Goal: Transaction & Acquisition: Purchase product/service

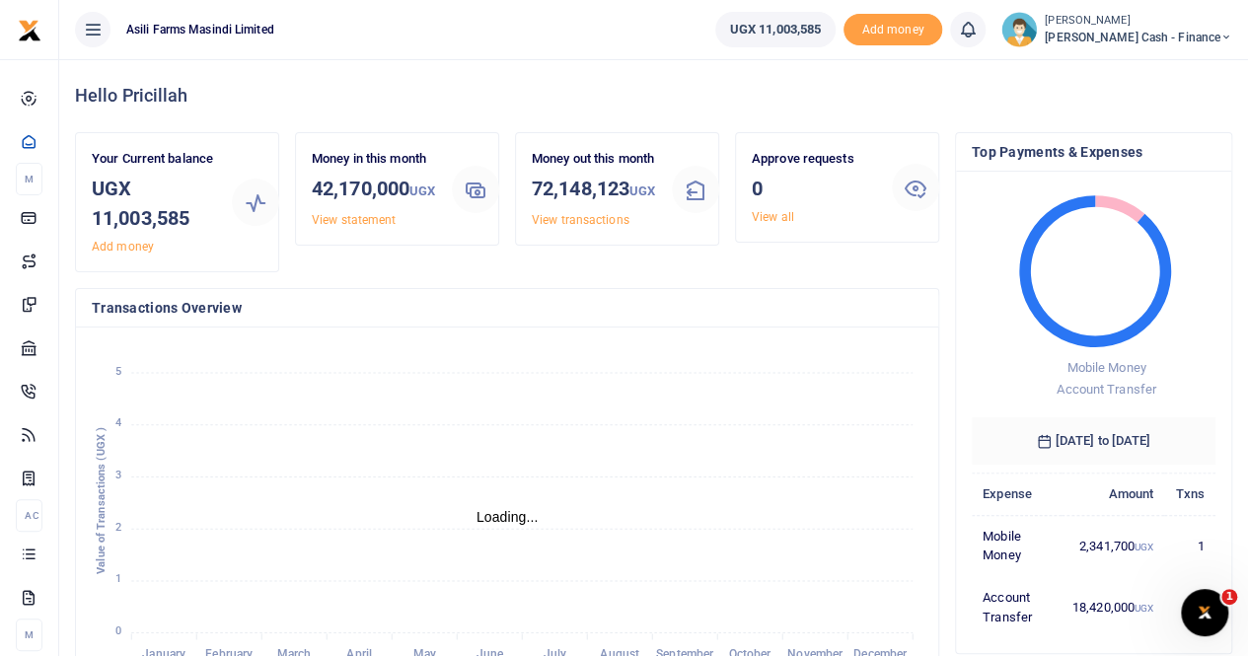
scroll to position [16, 16]
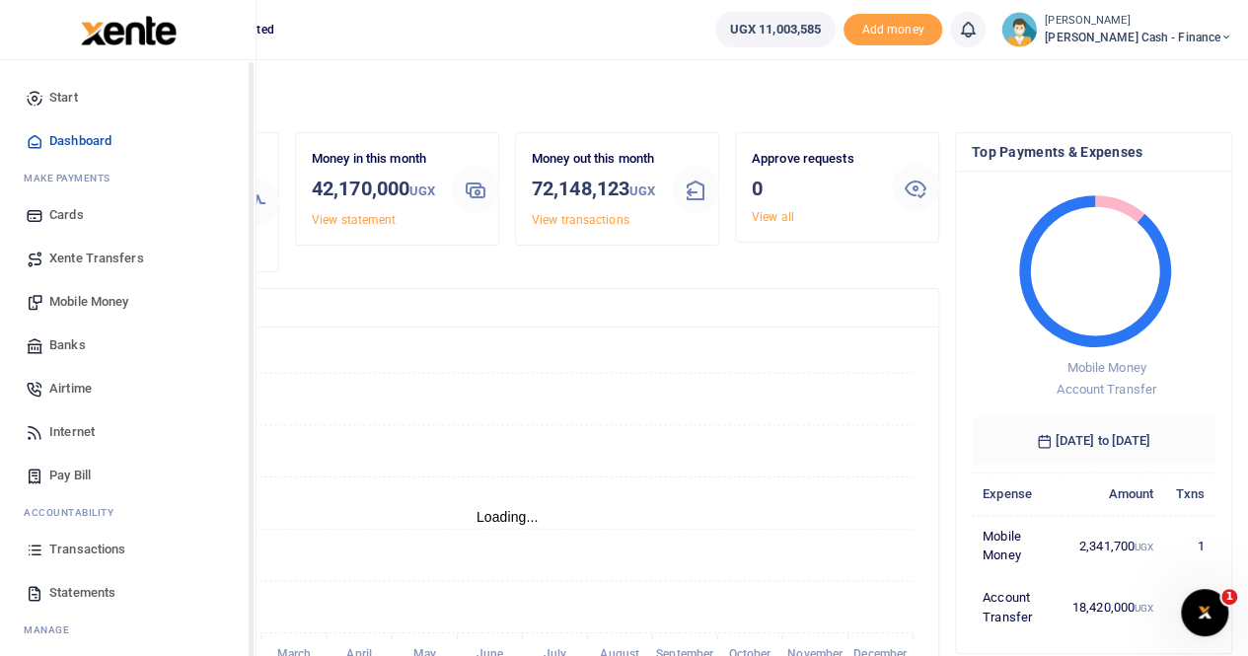
click at [77, 547] on span "Transactions" at bounding box center [87, 550] width 76 height 20
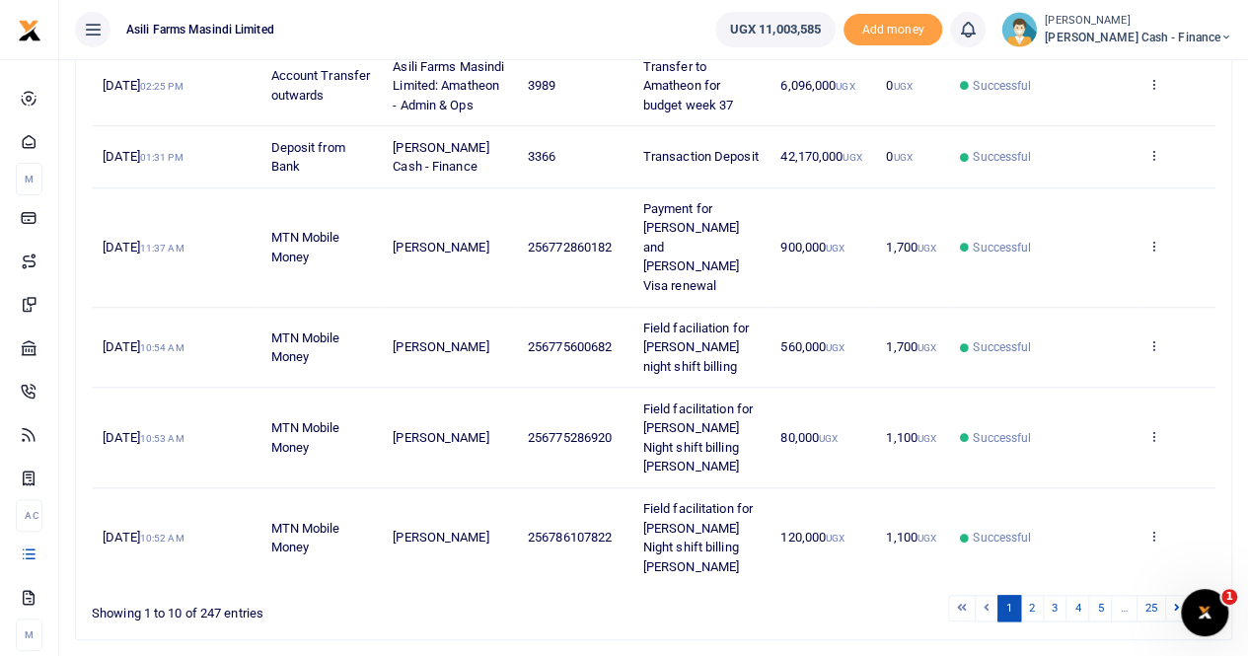
scroll to position [764, 0]
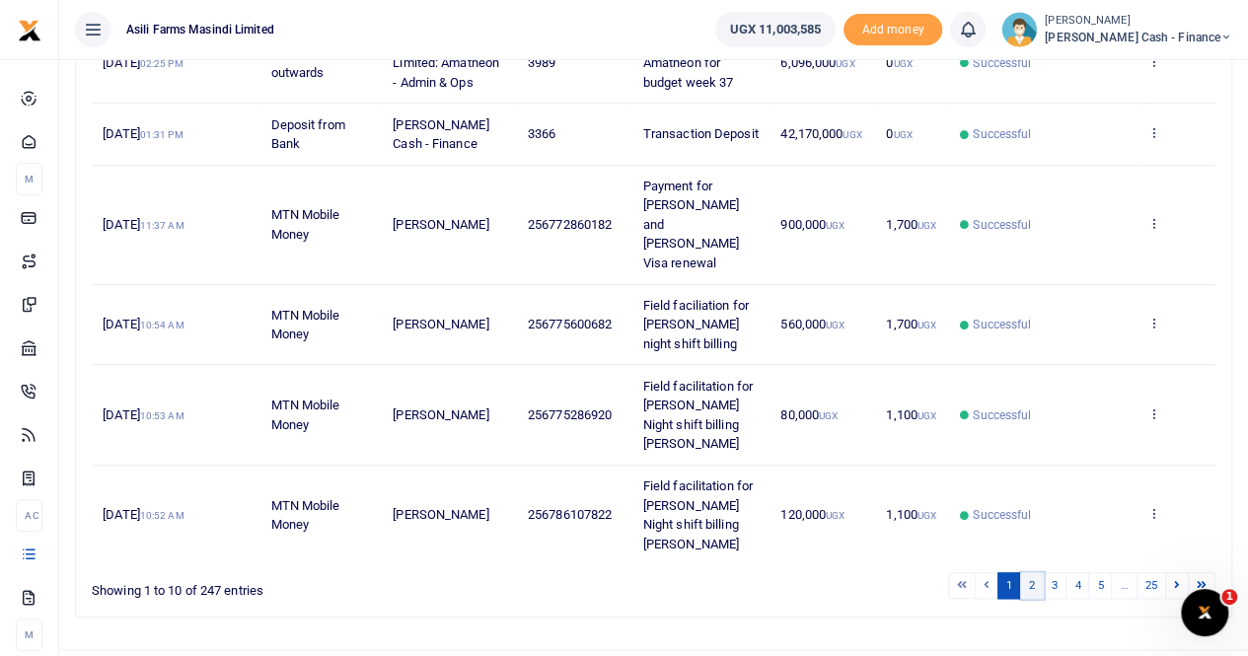
click at [1037, 572] on link "2" at bounding box center [1032, 585] width 24 height 27
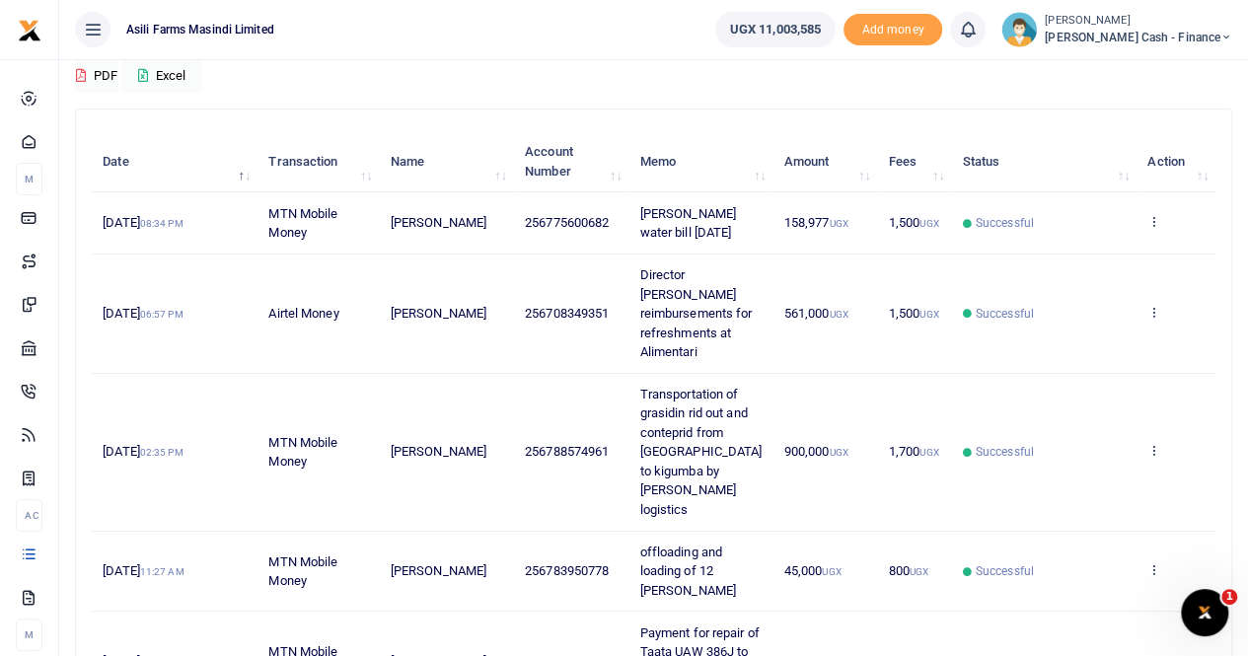
scroll to position [176, 0]
click at [811, 343] on td "561,000 UGX" at bounding box center [824, 313] width 105 height 119
click at [953, 332] on td "Successful" at bounding box center [1043, 313] width 185 height 119
click at [1148, 443] on icon at bounding box center [1153, 450] width 13 height 14
click at [1087, 449] on link "View details" at bounding box center [1082, 455] width 156 height 28
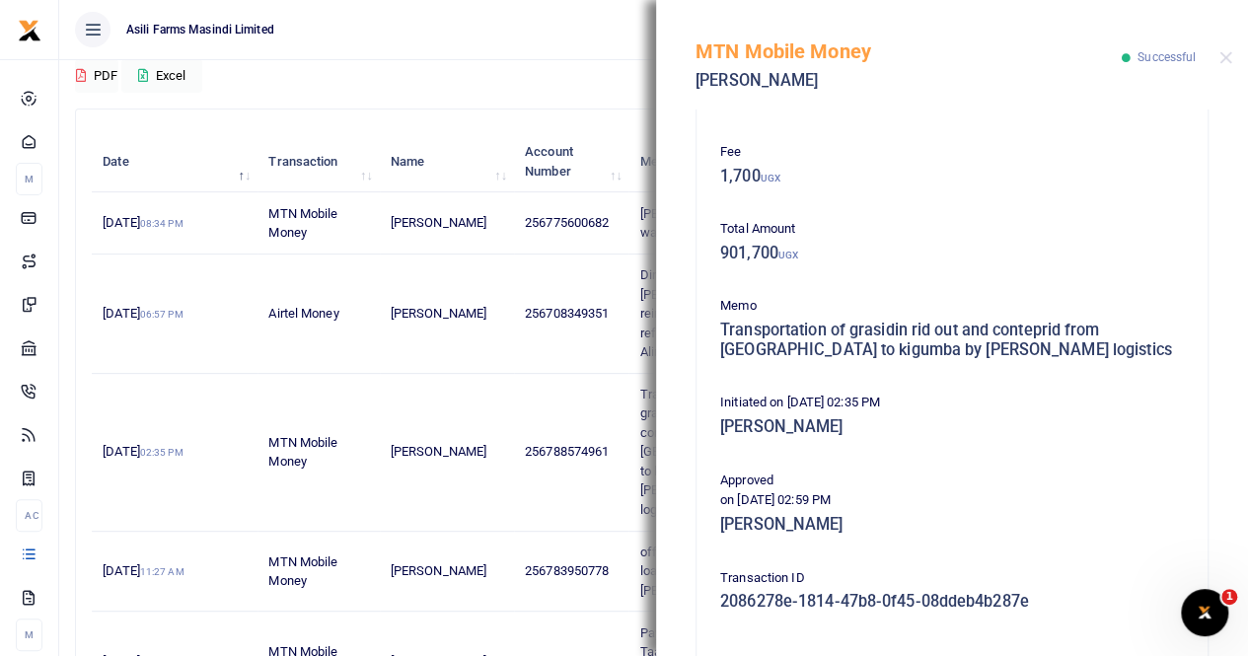
scroll to position [0, 0]
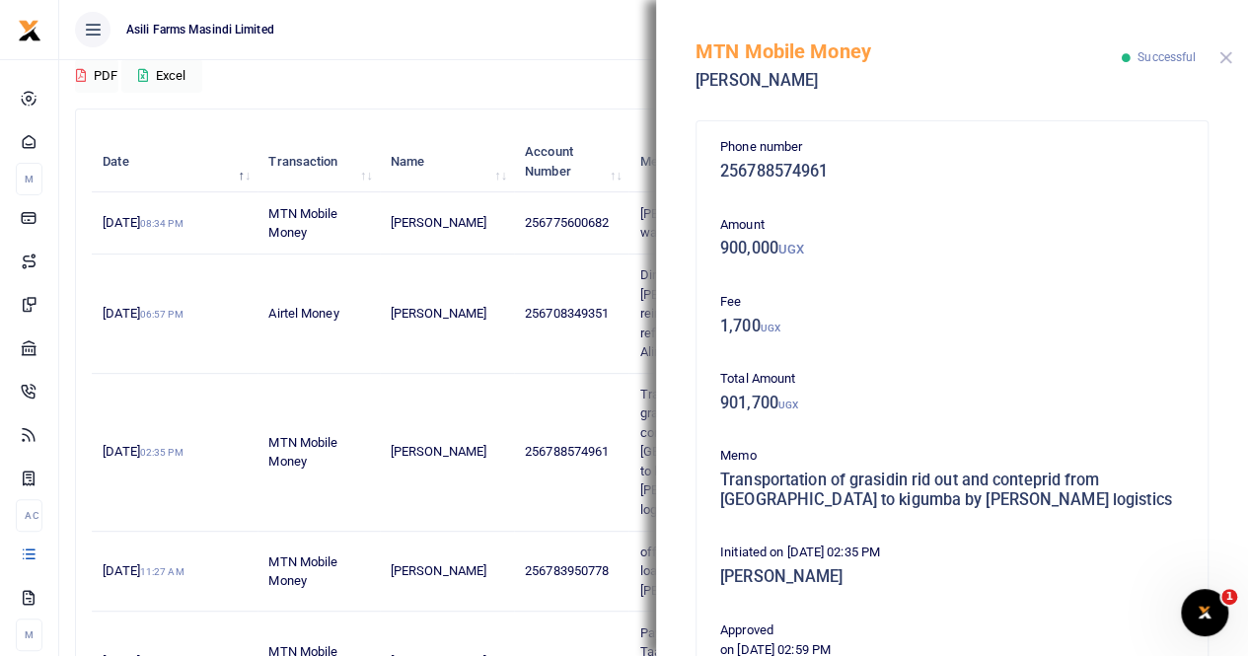
click at [1224, 54] on button "Close" at bounding box center [1225, 57] width 13 height 13
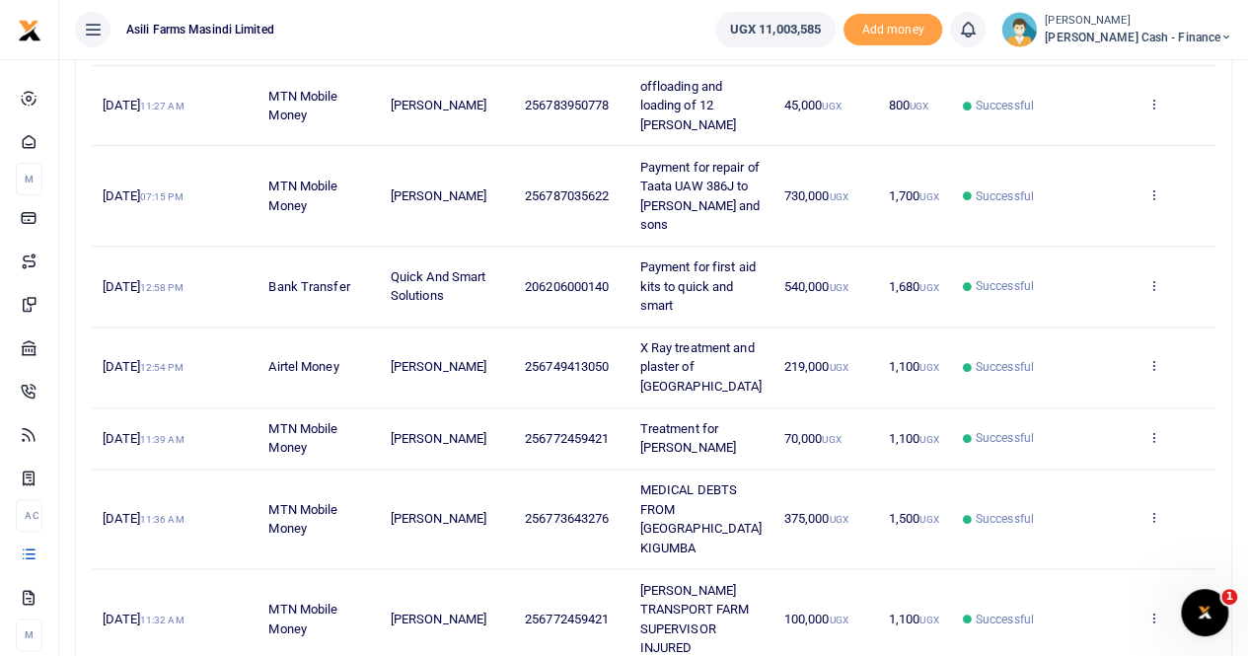
scroll to position [669, 0]
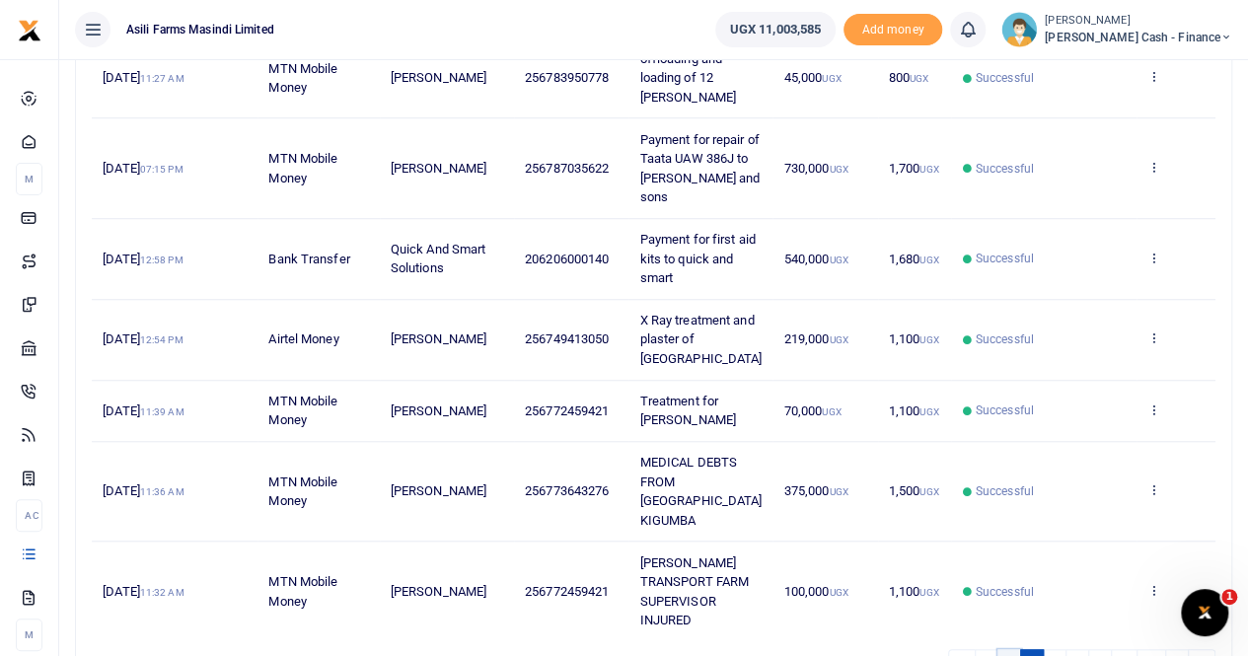
click at [1014, 649] on link "1" at bounding box center [1009, 662] width 24 height 27
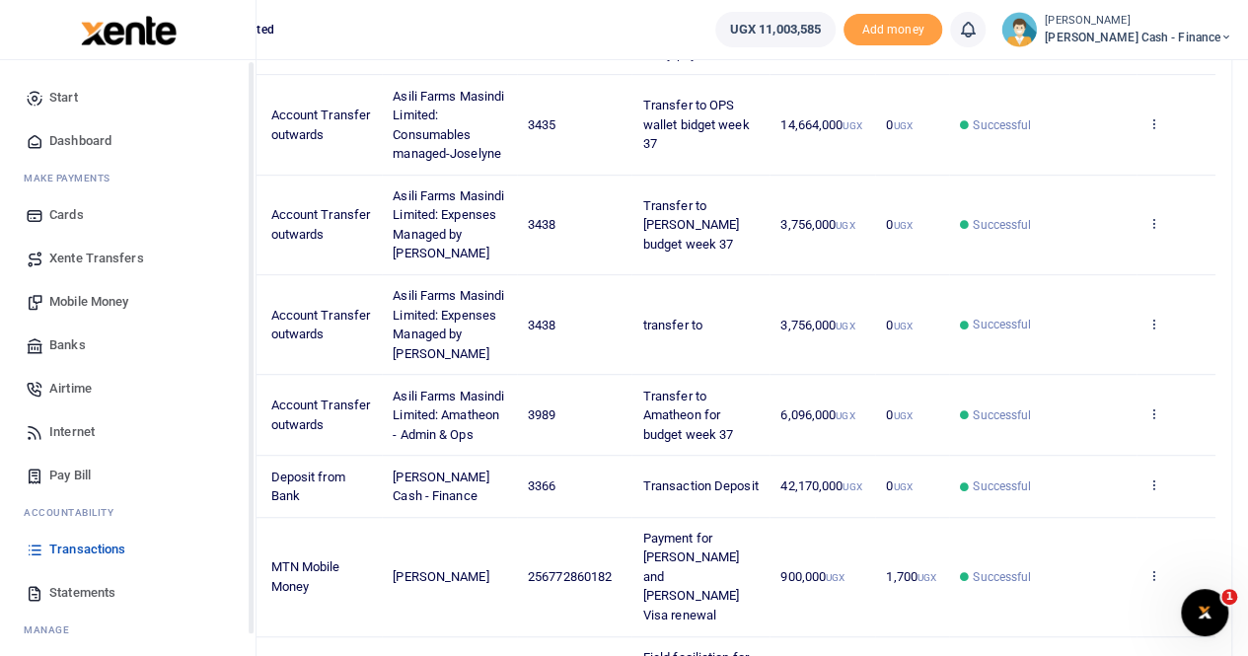
scroll to position [592, 0]
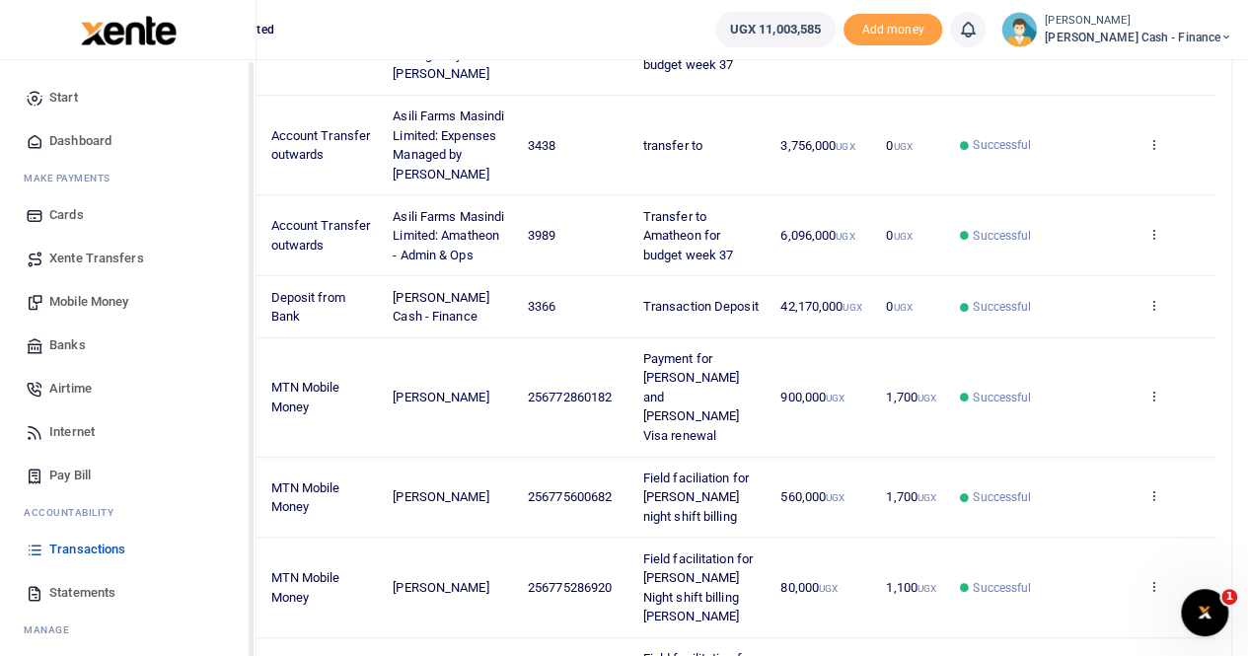
click at [76, 587] on span "Statements" at bounding box center [82, 593] width 66 height 20
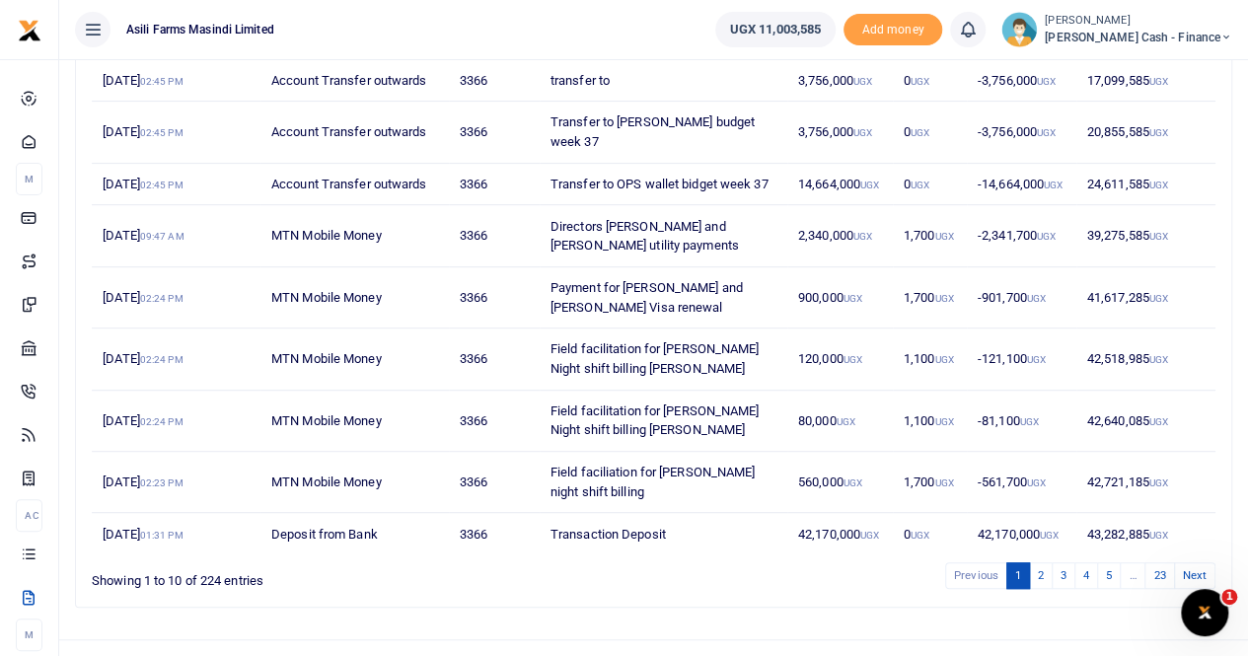
scroll to position [380, 0]
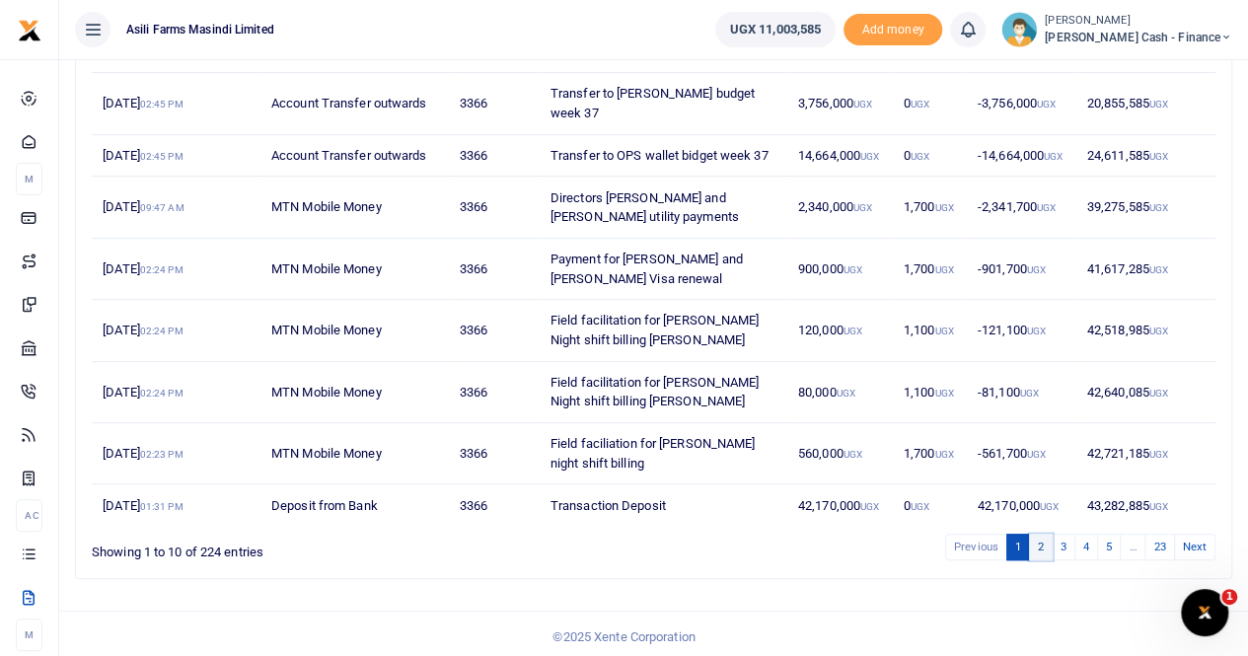
click at [1045, 542] on link "2" at bounding box center [1041, 547] width 24 height 27
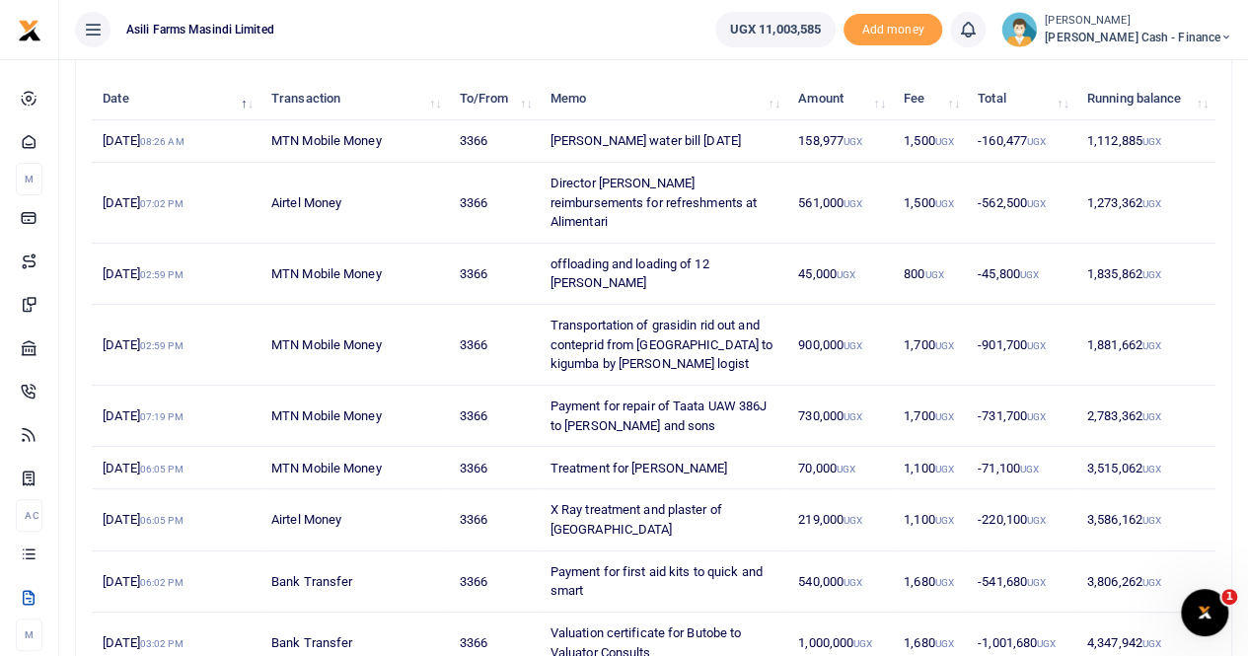
scroll to position [0, 0]
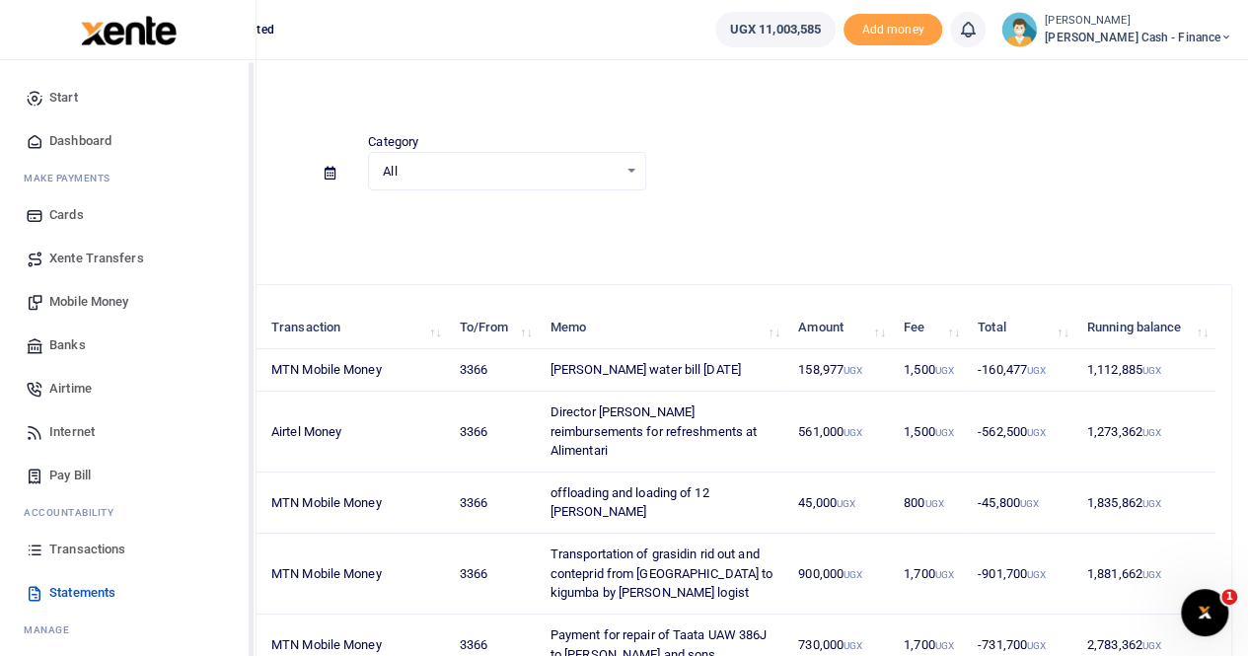
click at [60, 550] on span "Transactions" at bounding box center [87, 550] width 76 height 20
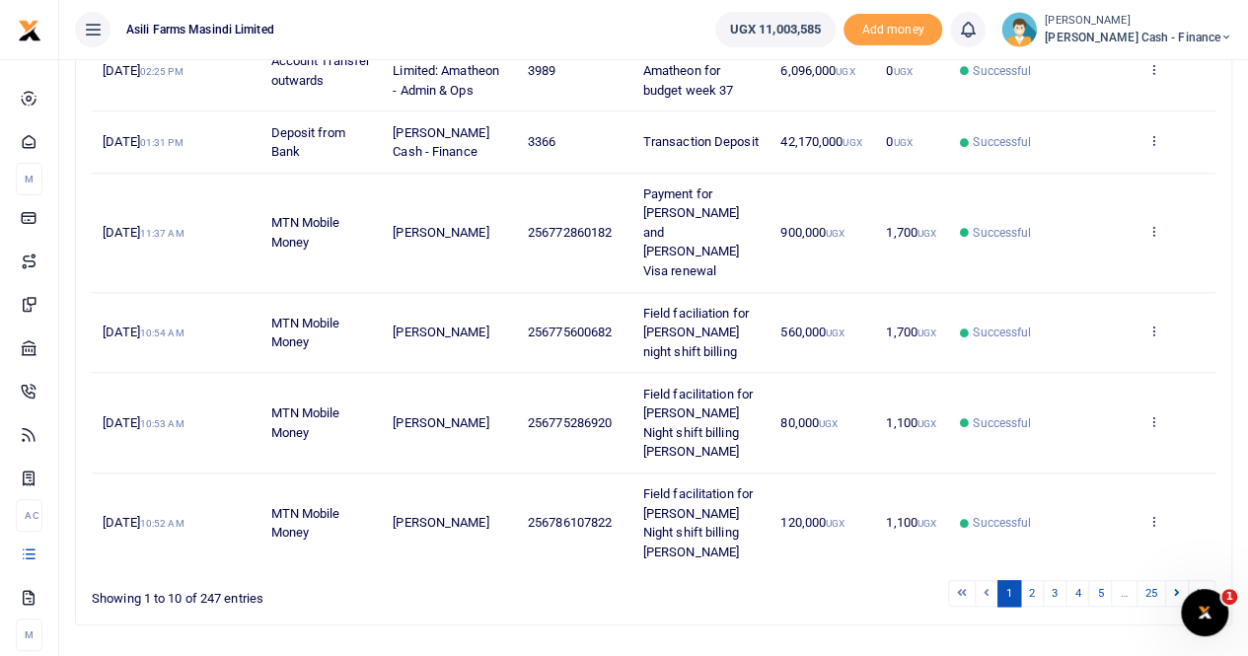
scroll to position [764, 0]
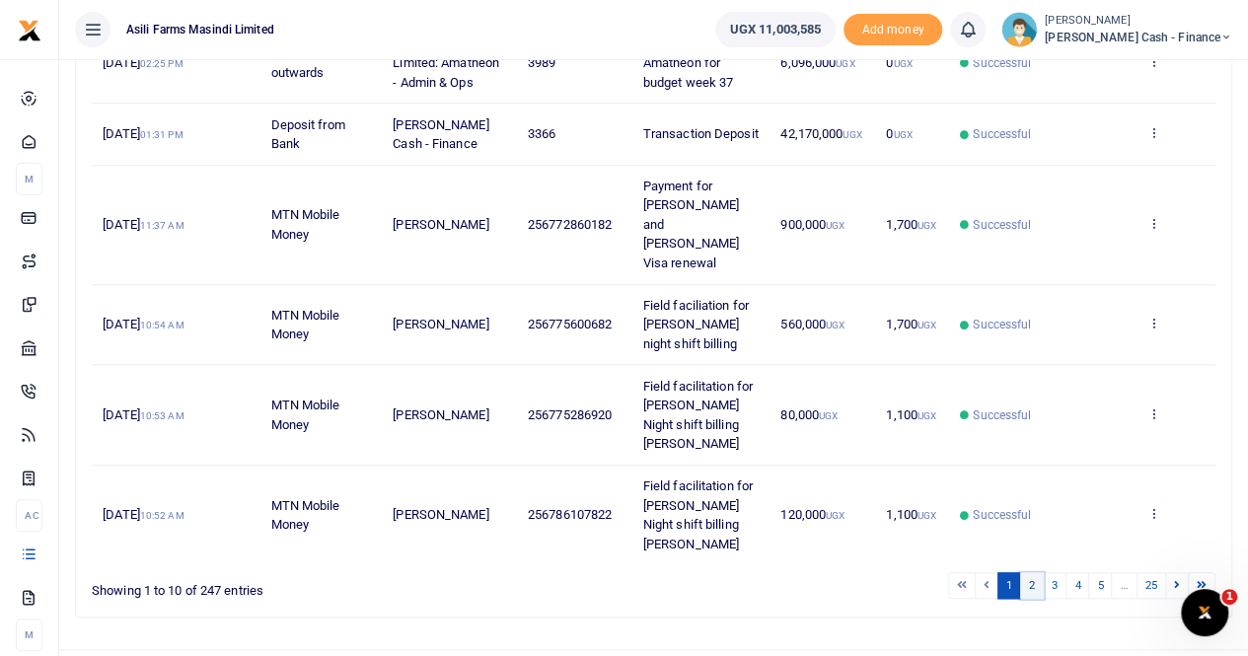
click at [1035, 572] on link "2" at bounding box center [1032, 585] width 24 height 27
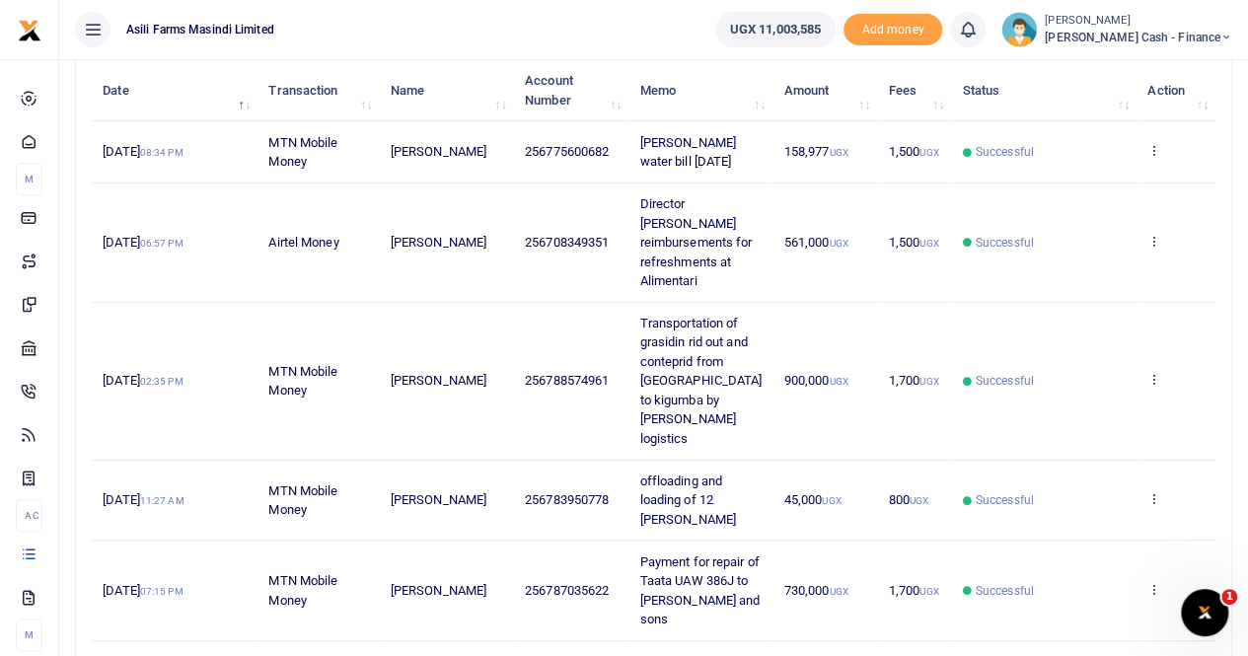
scroll to position [274, 0]
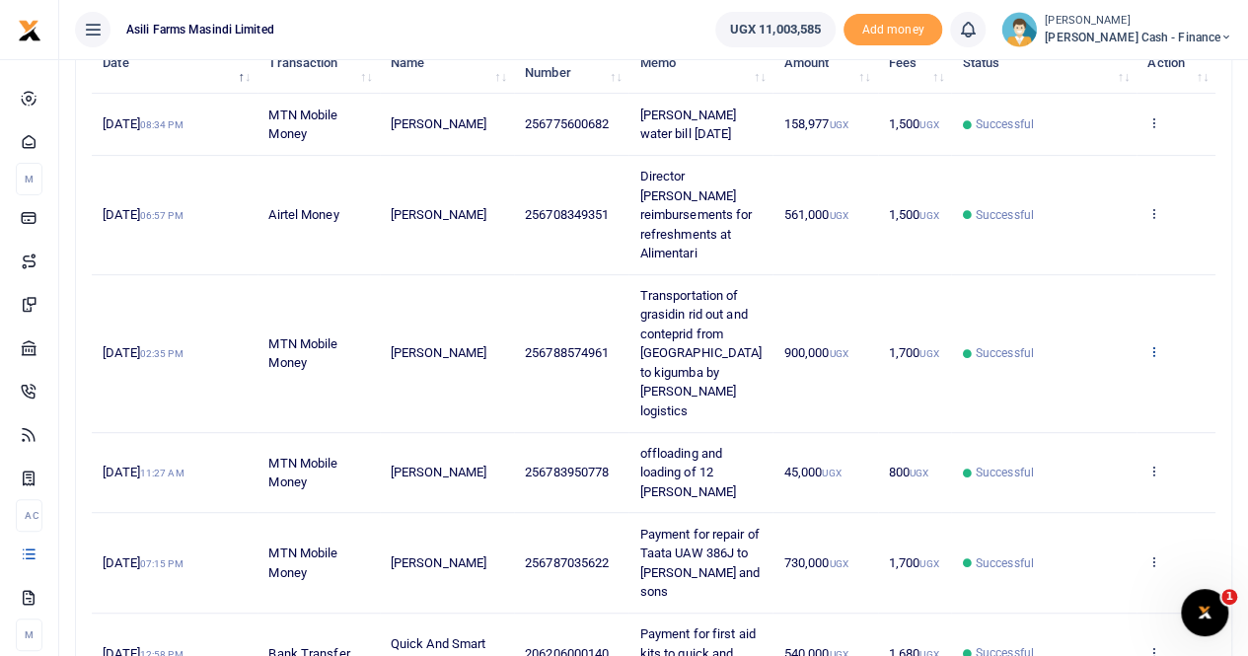
click at [1151, 344] on icon at bounding box center [1153, 351] width 13 height 14
click at [1082, 354] on link "View details" at bounding box center [1082, 356] width 156 height 28
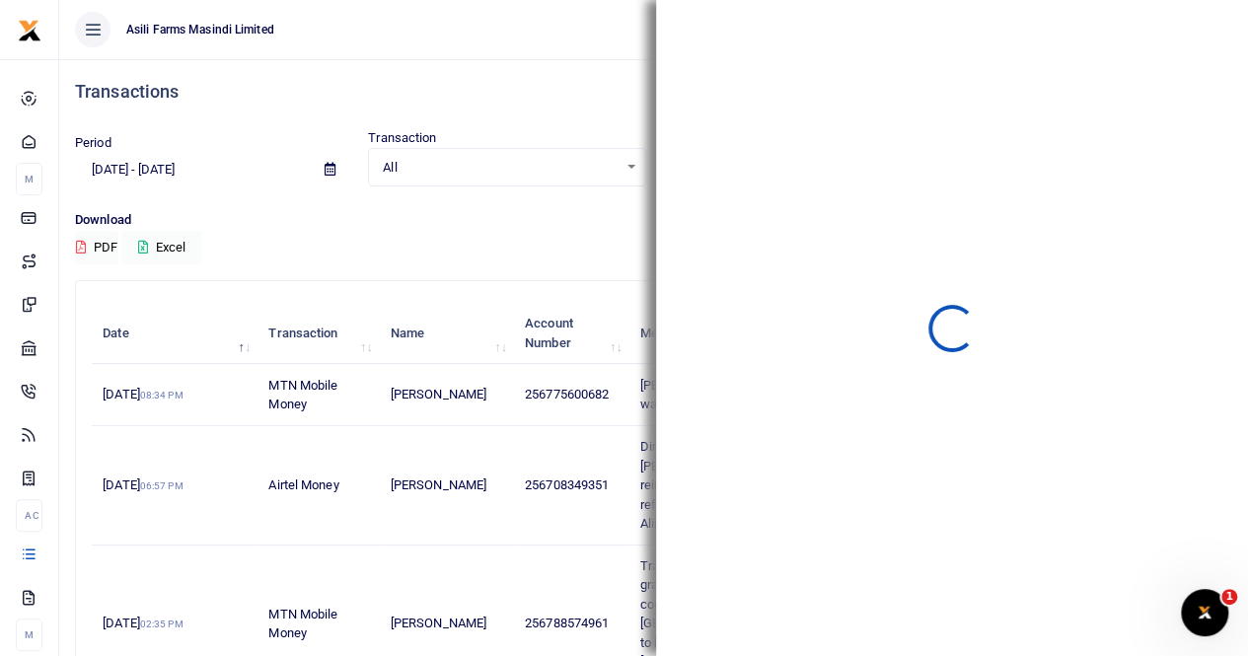
scroll to position [0, 0]
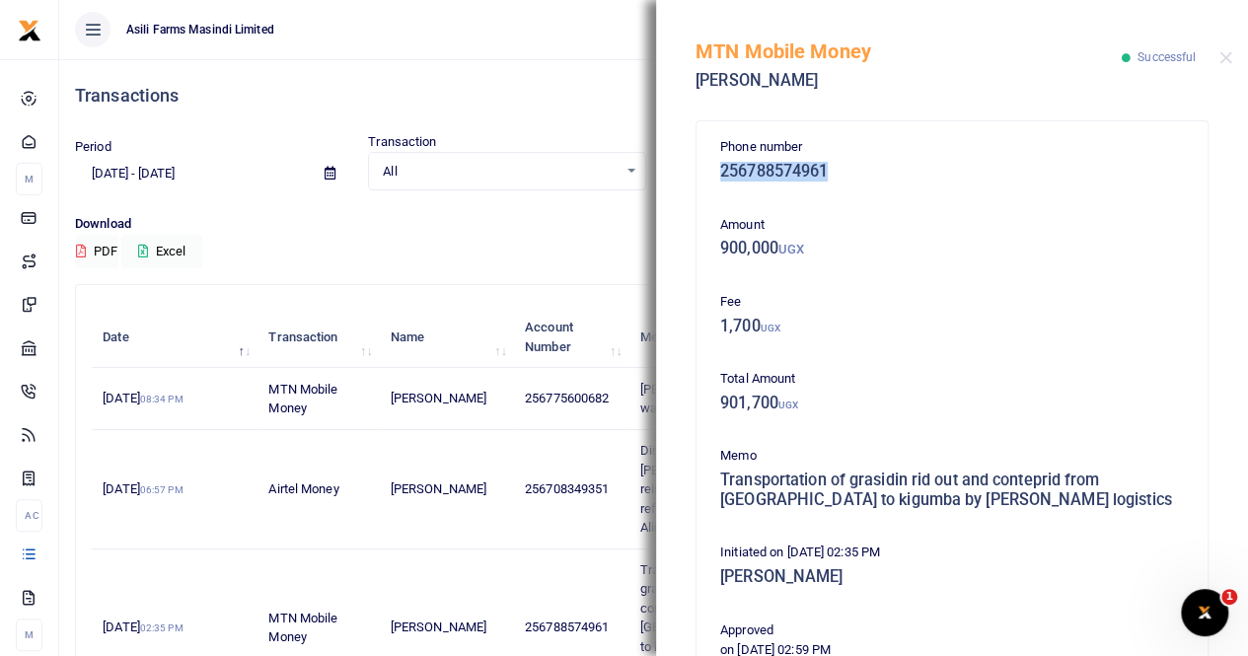
drag, startPoint x: 718, startPoint y: 169, endPoint x: 830, endPoint y: 179, distance: 112.9
click at [835, 176] on div "Phone number 256788574961" at bounding box center [951, 163] width 479 height 53
copy h5 "256788574961"
click at [1223, 56] on button "Close" at bounding box center [1225, 57] width 13 height 13
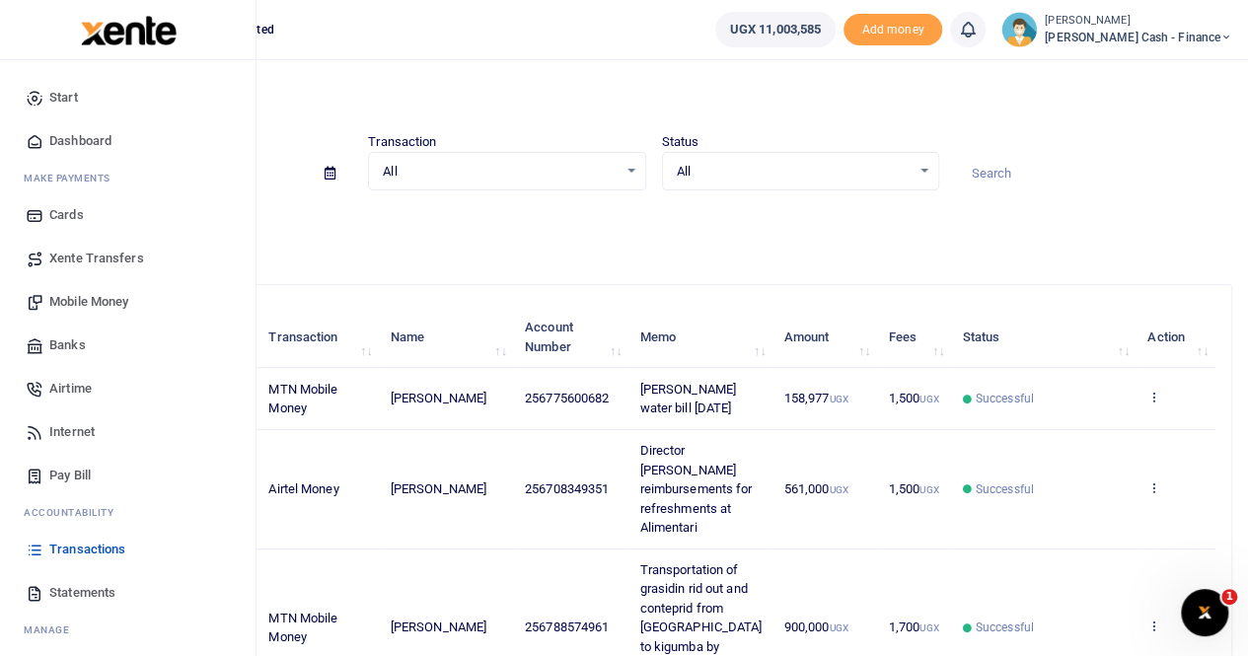
click at [75, 298] on span "Mobile Money" at bounding box center [88, 302] width 79 height 20
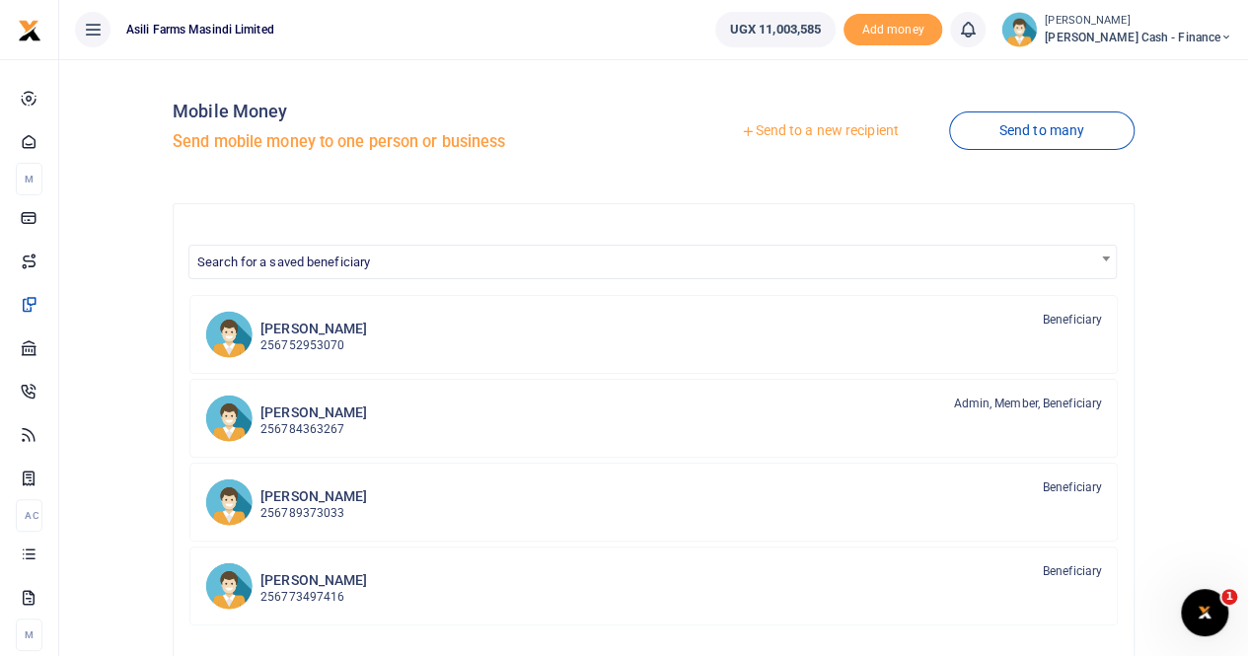
click at [824, 138] on link "Send to a new recipient" at bounding box center [818, 131] width 257 height 36
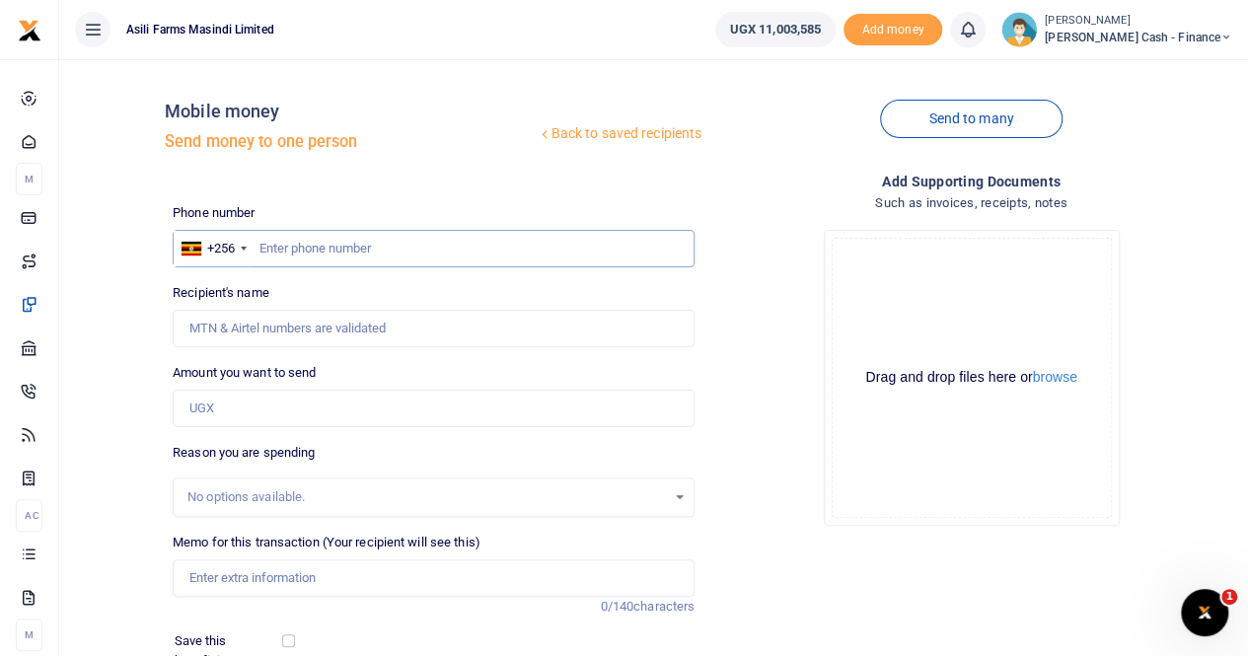
click at [259, 242] on input "text" at bounding box center [434, 248] width 522 height 37
paste input "256788574961"
type input "256788574961"
type input "[PERSON_NAME]"
type input "256788574961"
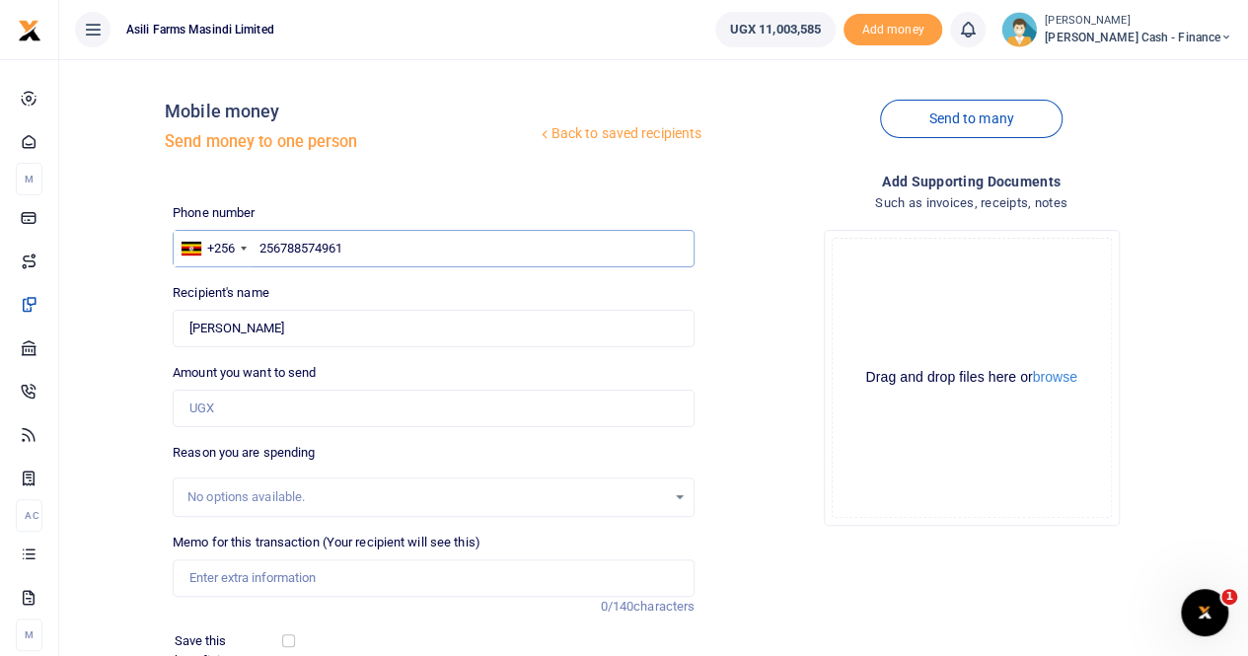
drag, startPoint x: 373, startPoint y: 258, endPoint x: 150, endPoint y: 257, distance: 222.9
click at [150, 257] on div "Back to saved recipients Mobile money Send money to one person Send to many Pho…" at bounding box center [653, 441] width 1173 height 732
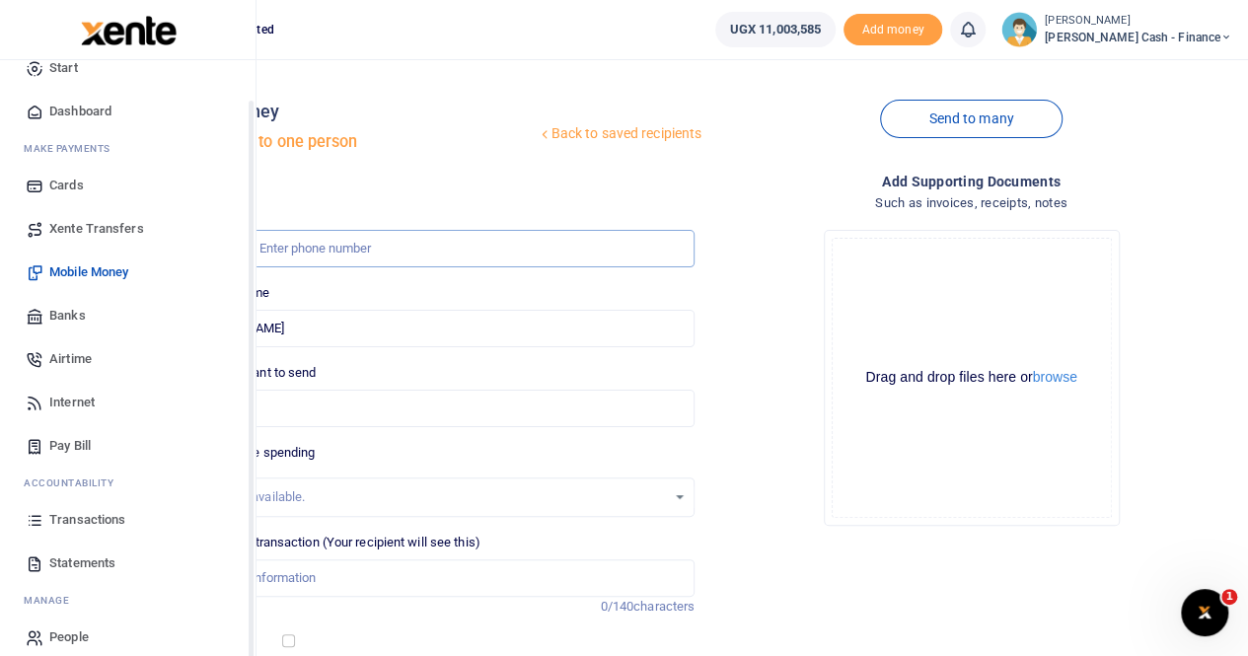
scroll to position [47, 0]
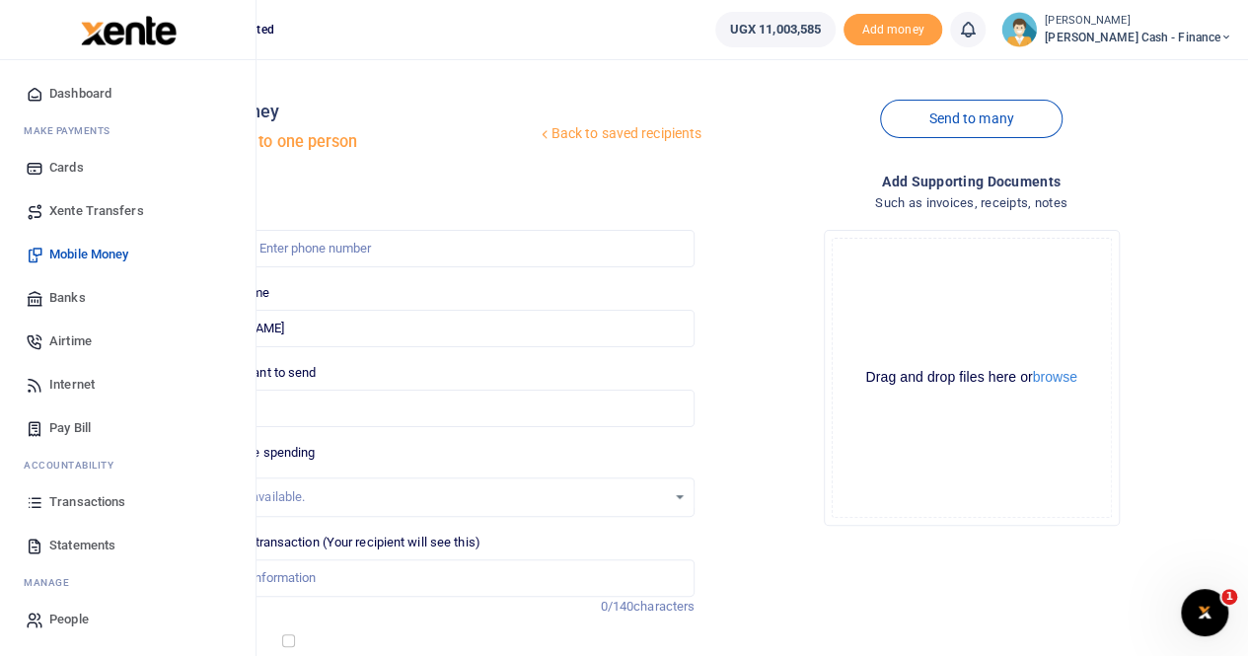
click at [81, 544] on span "Statements" at bounding box center [82, 546] width 66 height 20
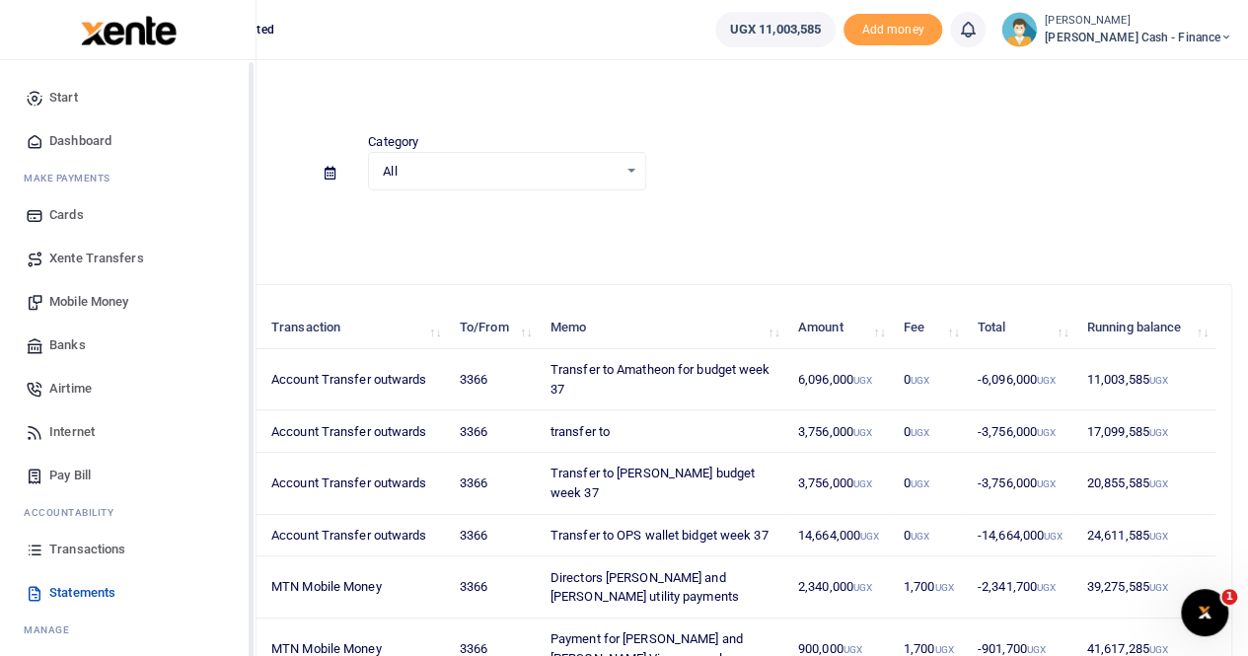
click at [87, 551] on span "Transactions" at bounding box center [87, 550] width 76 height 20
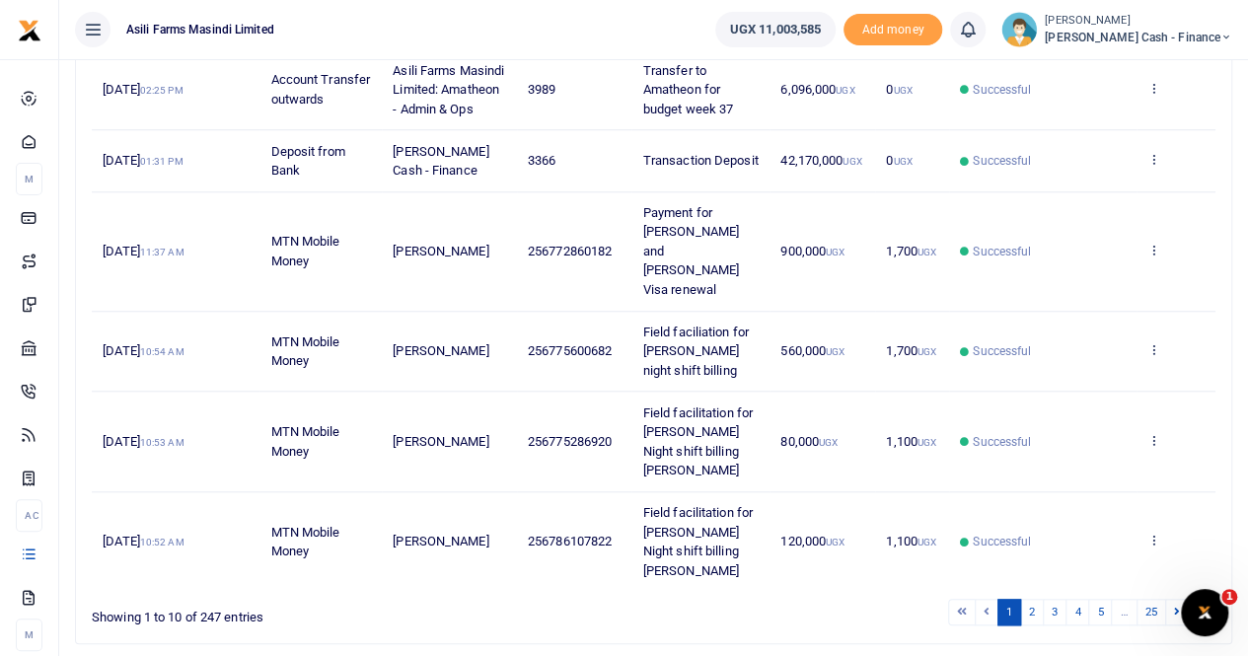
scroll to position [764, 0]
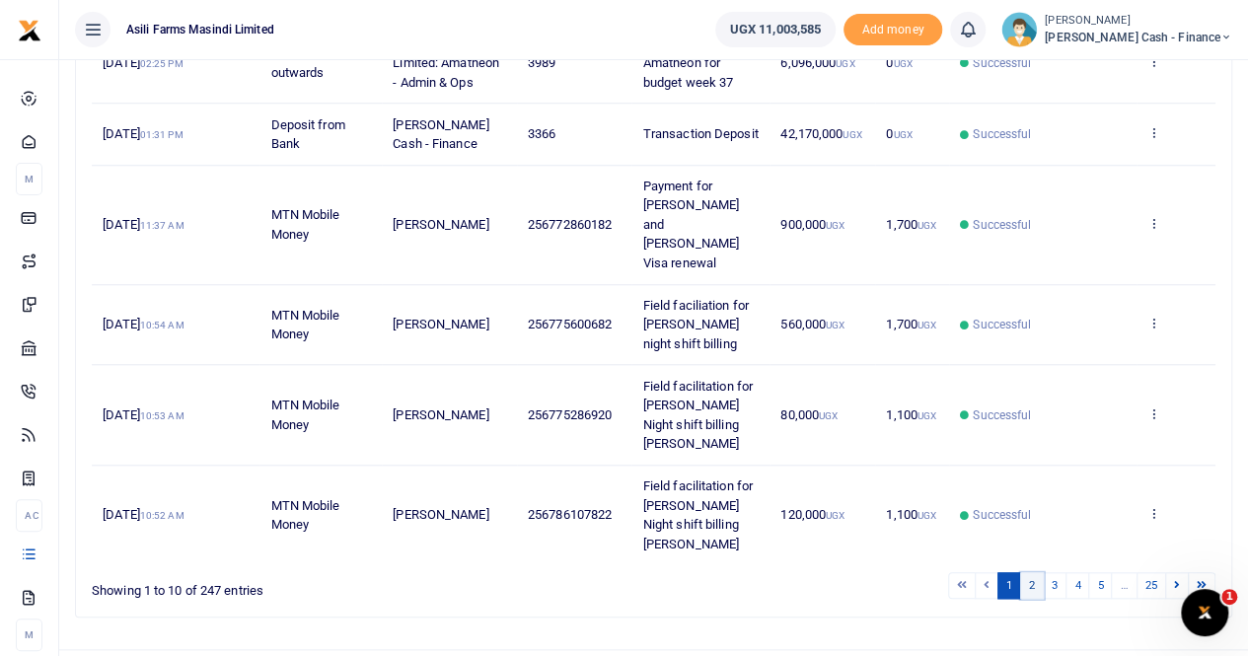
click at [1036, 572] on link "2" at bounding box center [1032, 585] width 24 height 27
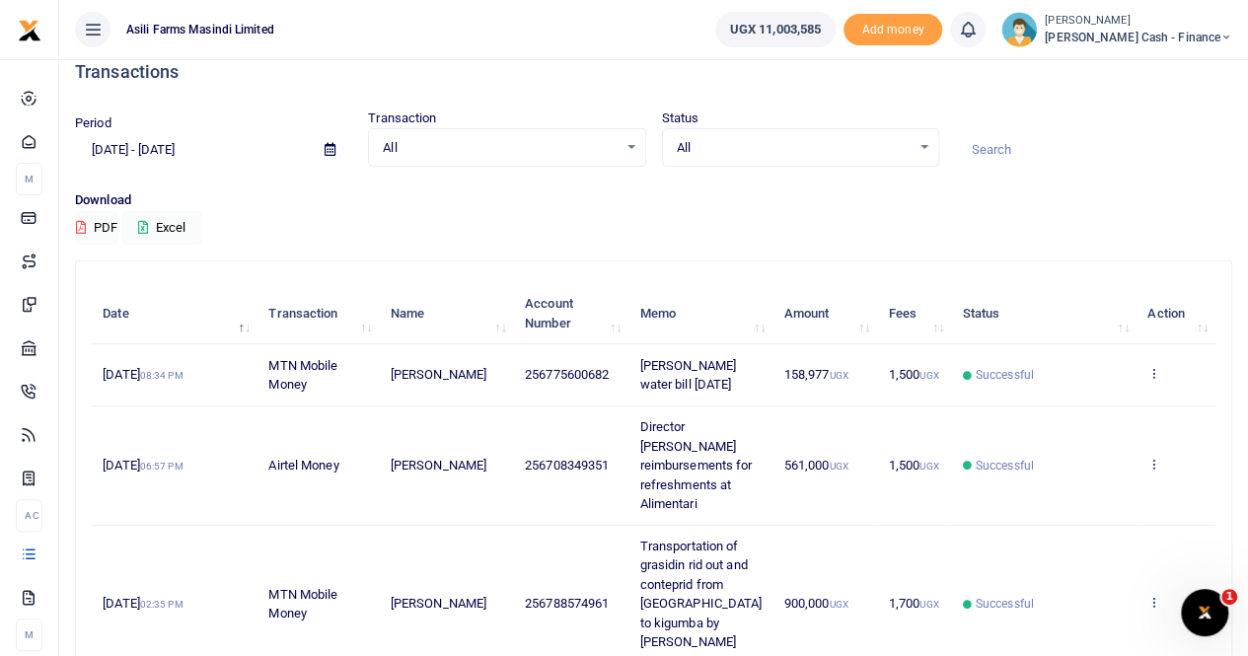
scroll to position [0, 0]
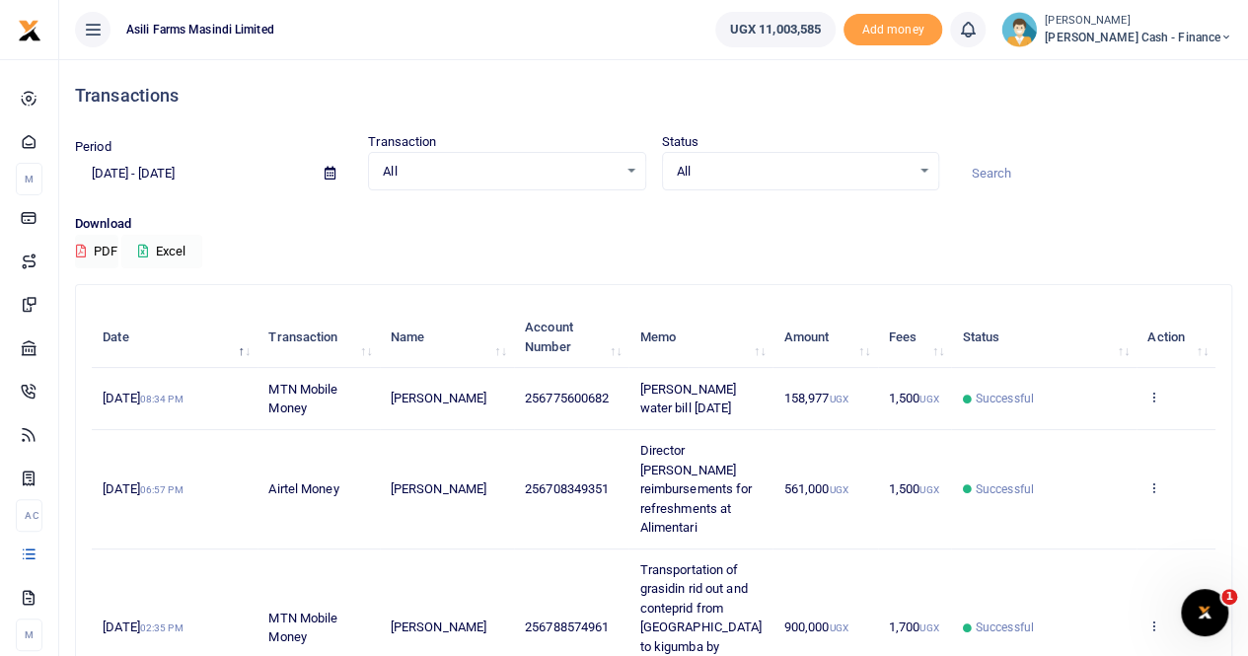
click at [158, 240] on button "Excel" at bounding box center [161, 252] width 81 height 34
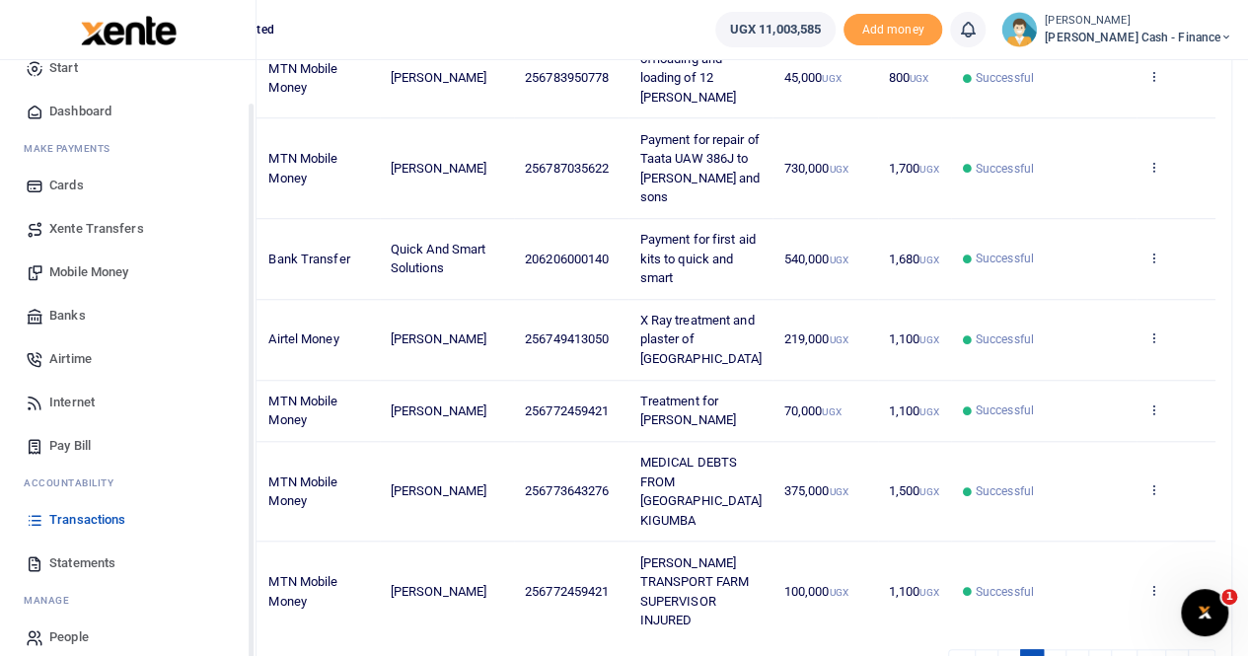
scroll to position [47, 0]
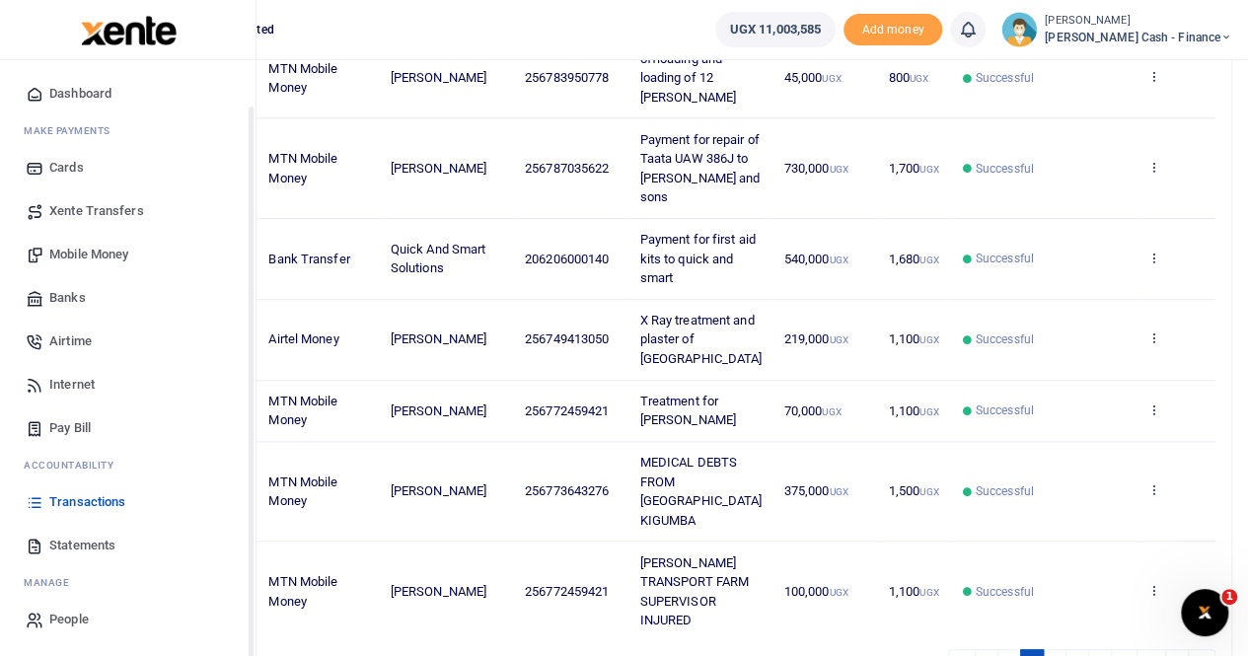
click at [74, 546] on span "Statements" at bounding box center [82, 546] width 66 height 20
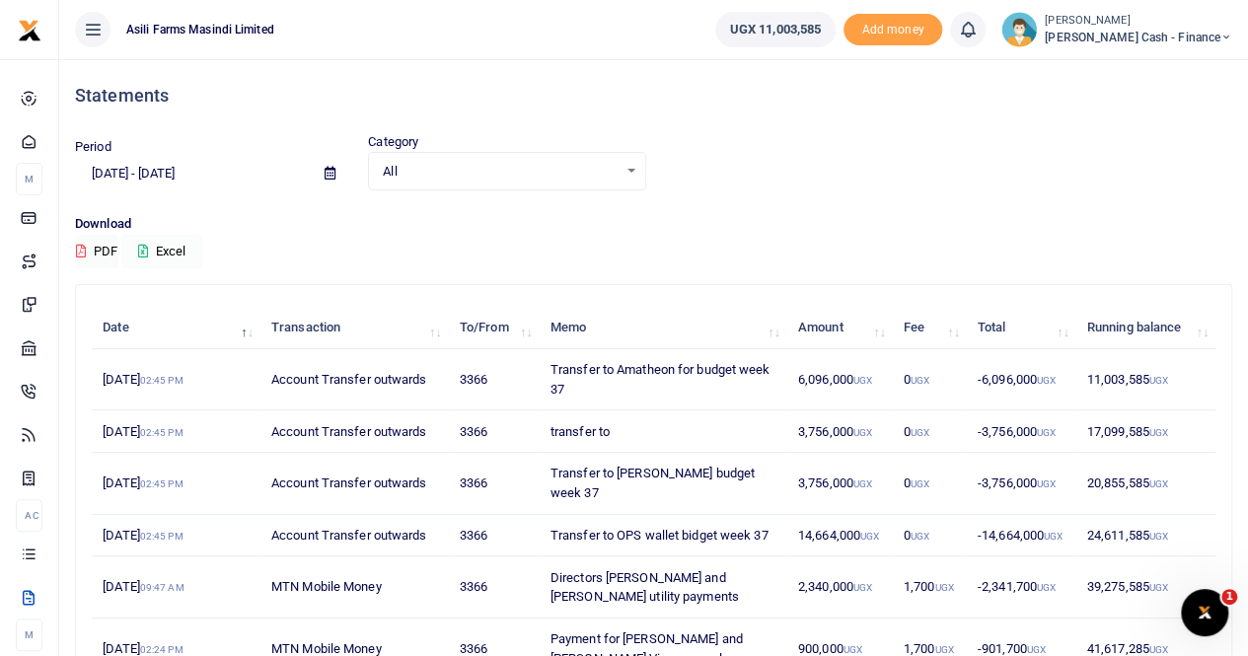
click at [158, 250] on button "Excel" at bounding box center [161, 252] width 81 height 34
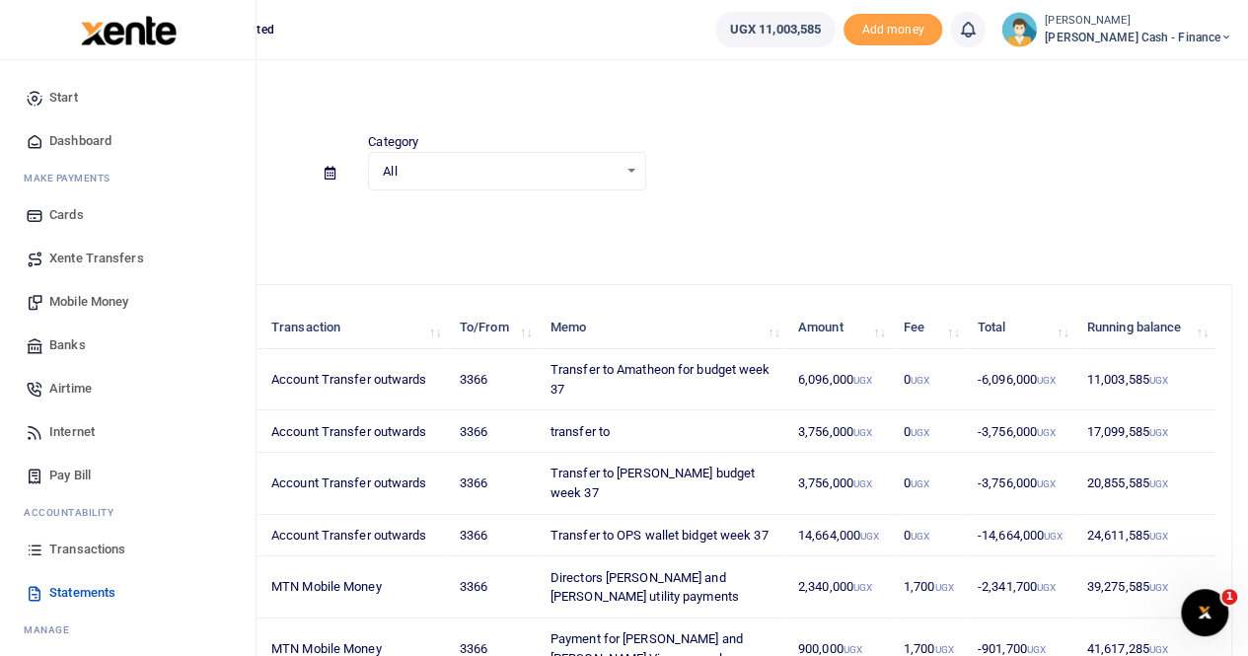
click at [99, 299] on span "Mobile Money" at bounding box center [88, 302] width 79 height 20
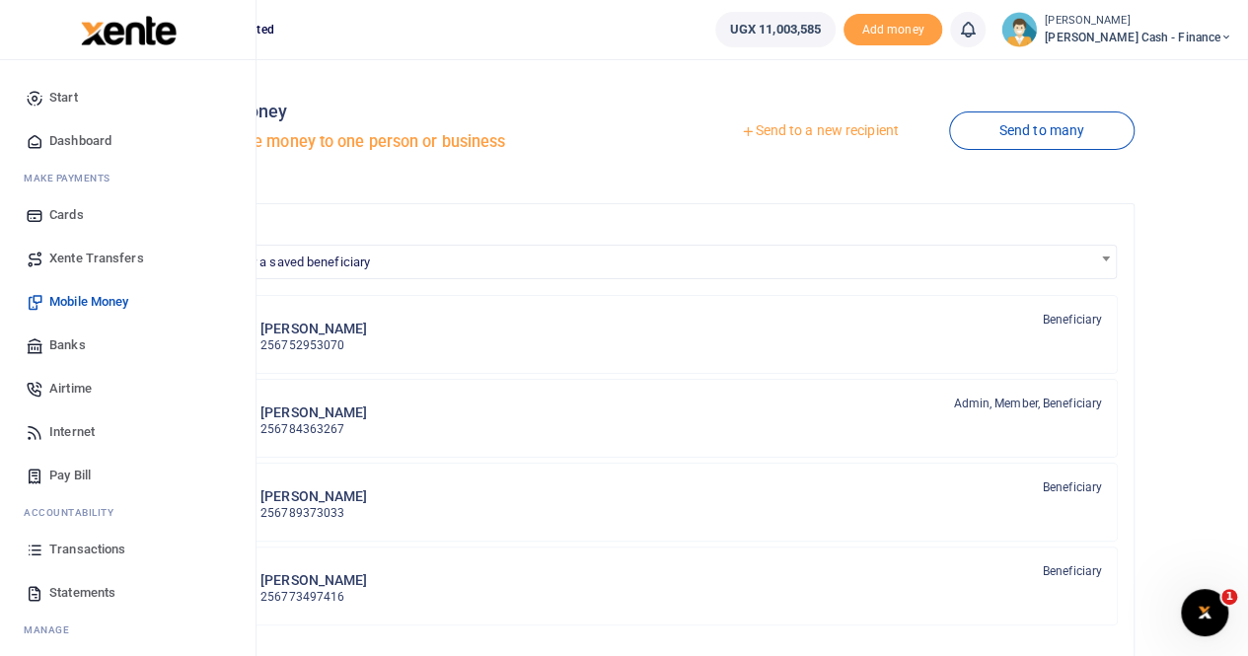
click at [81, 547] on span "Transactions" at bounding box center [87, 550] width 76 height 20
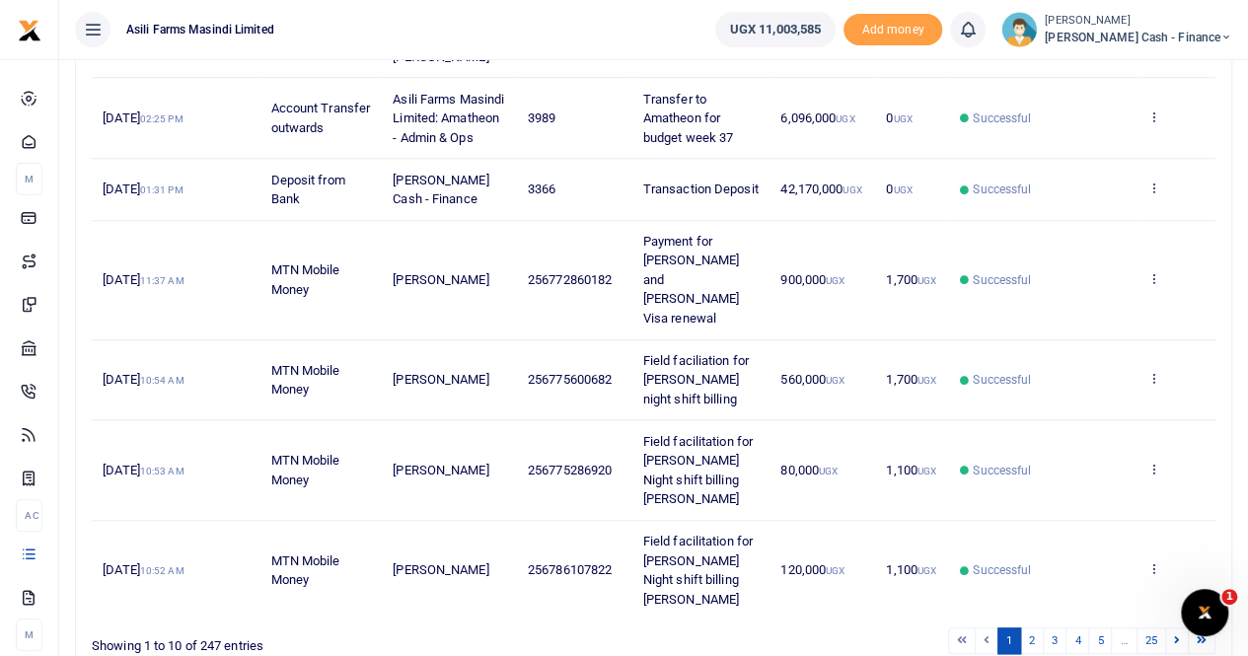
scroll to position [764, 0]
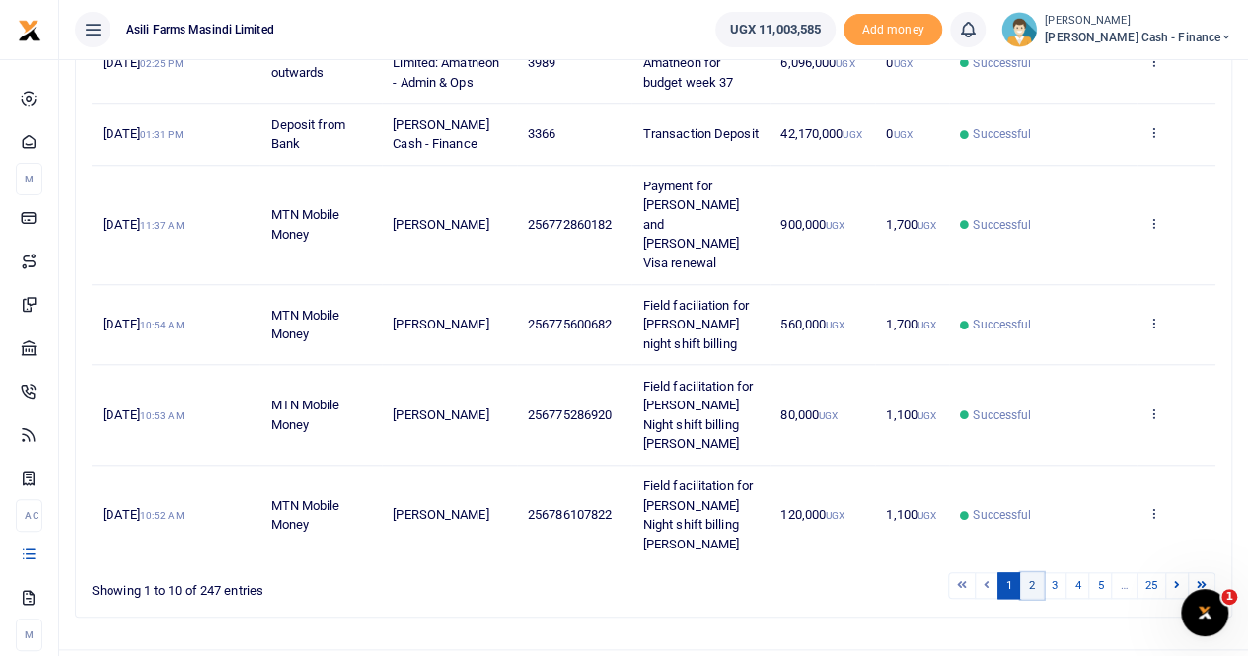
click at [1036, 572] on link "2" at bounding box center [1032, 585] width 24 height 27
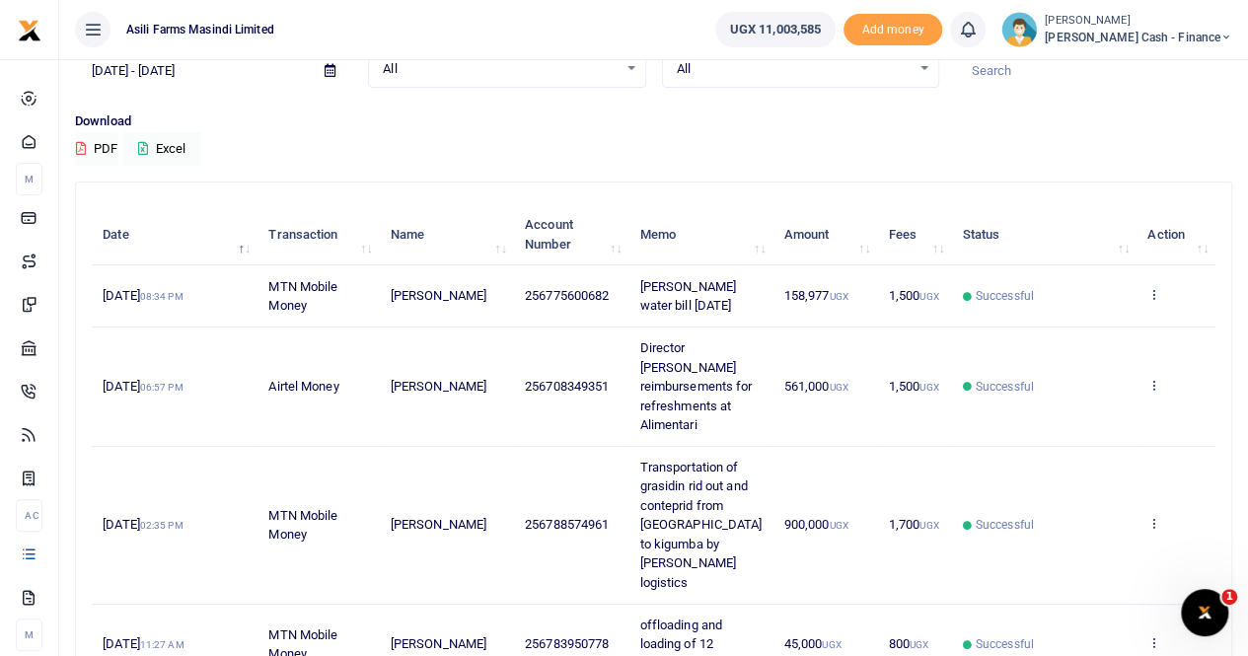
scroll to position [176, 0]
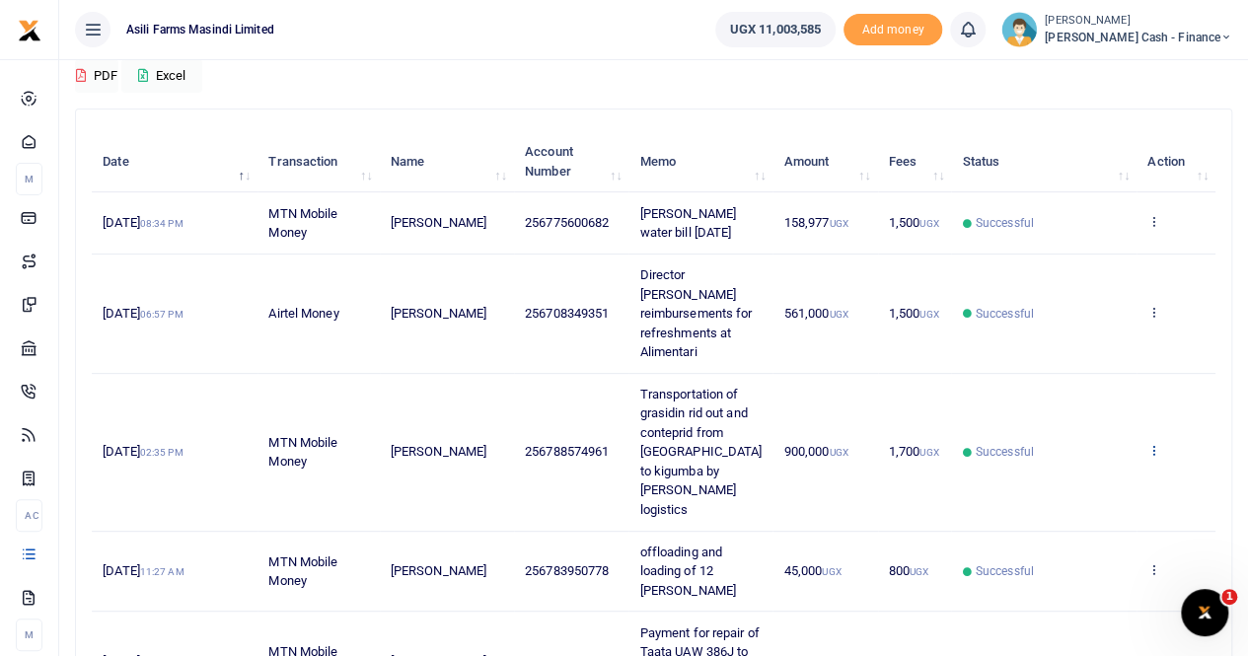
click at [1152, 443] on icon at bounding box center [1153, 450] width 13 height 14
click at [1077, 452] on link "View details" at bounding box center [1082, 455] width 156 height 28
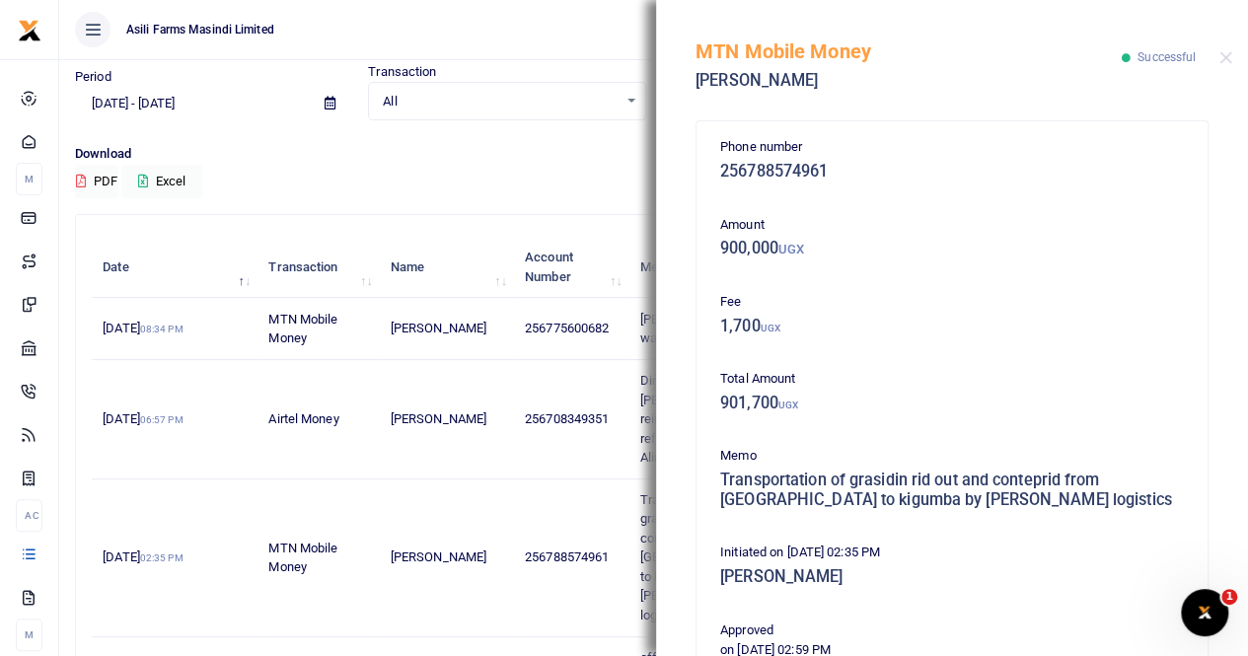
scroll to position [0, 0]
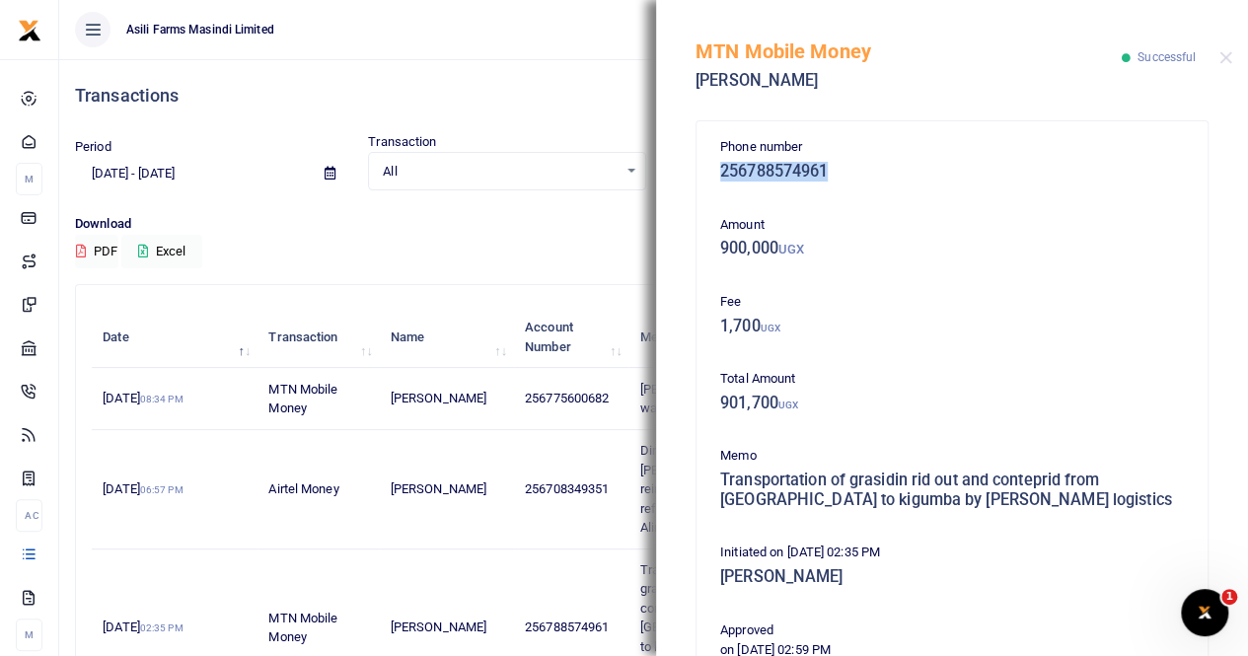
drag, startPoint x: 720, startPoint y: 173, endPoint x: 834, endPoint y: 175, distance: 114.4
click at [834, 175] on h5 "256788574961" at bounding box center [952, 172] width 464 height 20
copy h5 "256788574961"
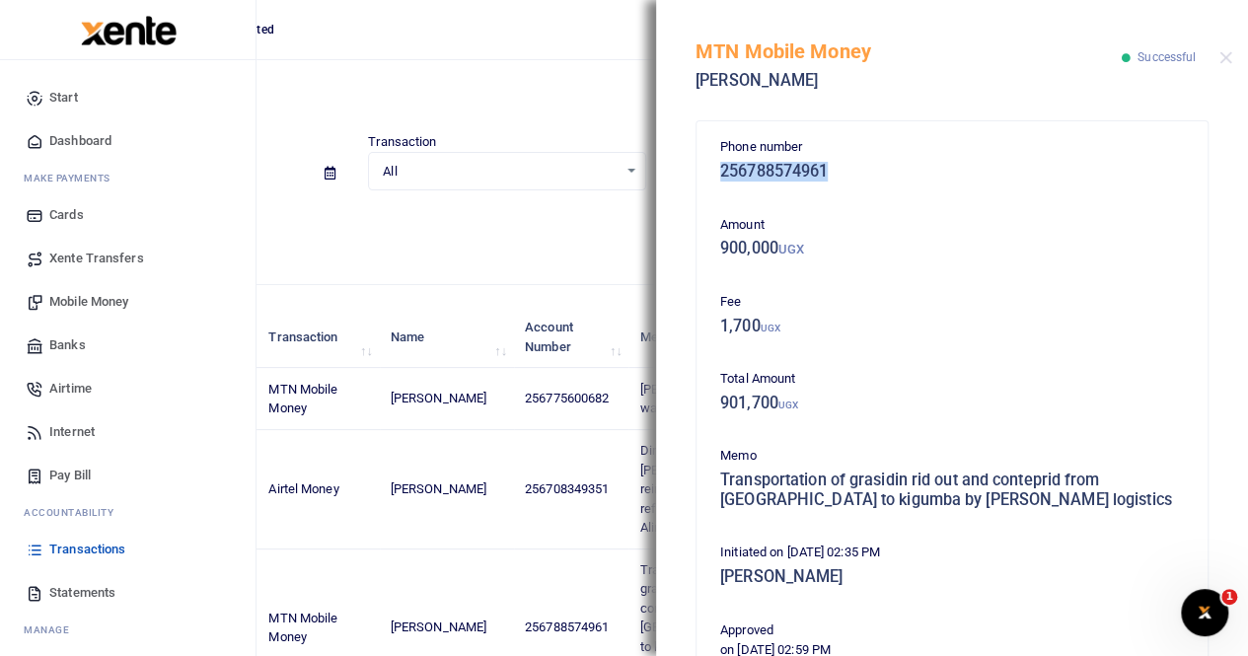
click at [76, 301] on span "Mobile Money" at bounding box center [88, 302] width 79 height 20
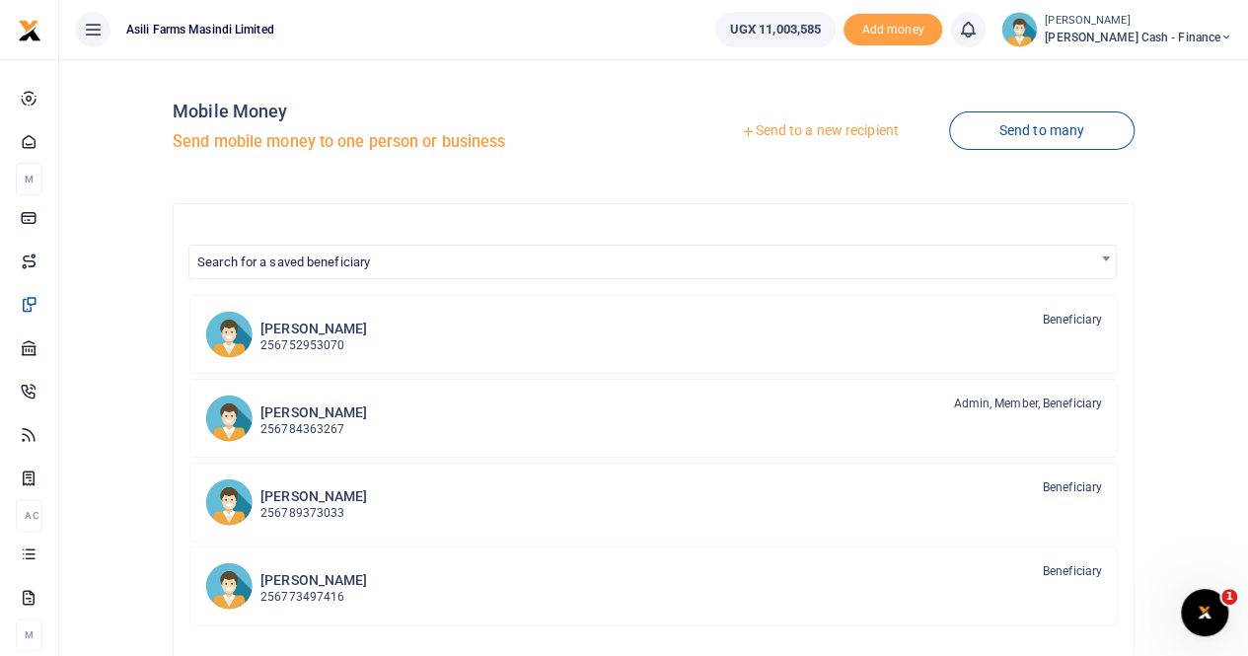
click at [815, 127] on link "Send to a new recipient" at bounding box center [818, 131] width 257 height 36
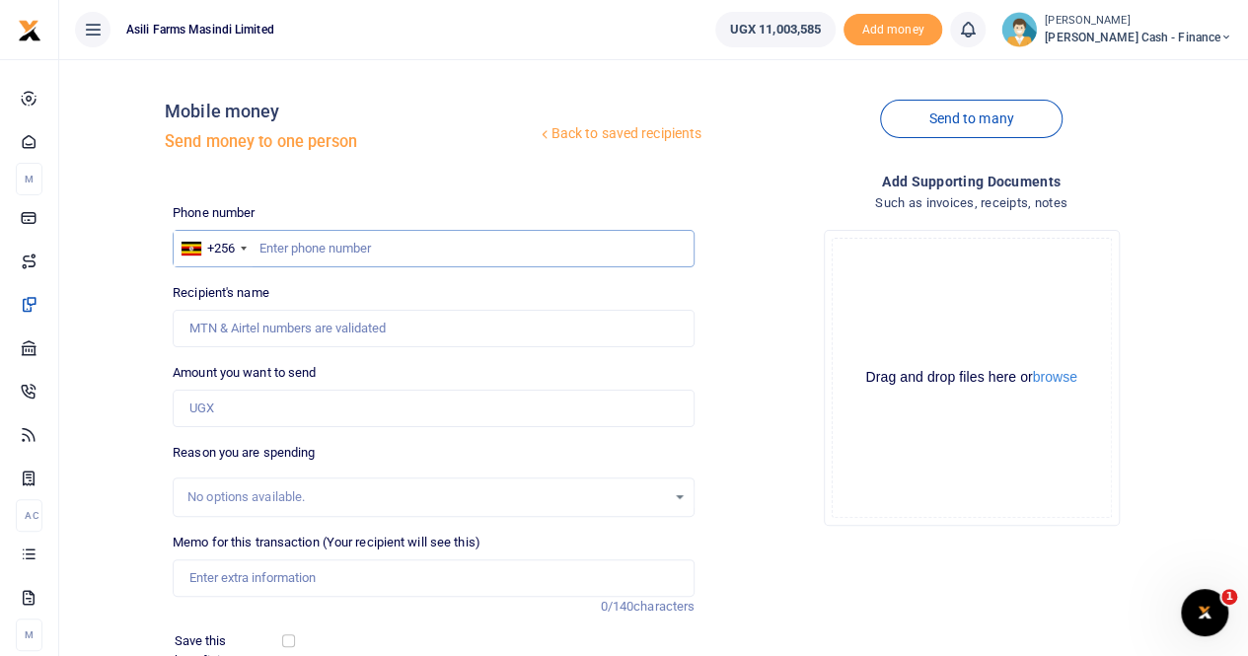
click at [263, 246] on input "text" at bounding box center [434, 248] width 522 height 37
paste input "256788574961"
type input "256788574961"
type input "[PERSON_NAME]"
type input "256788574961"
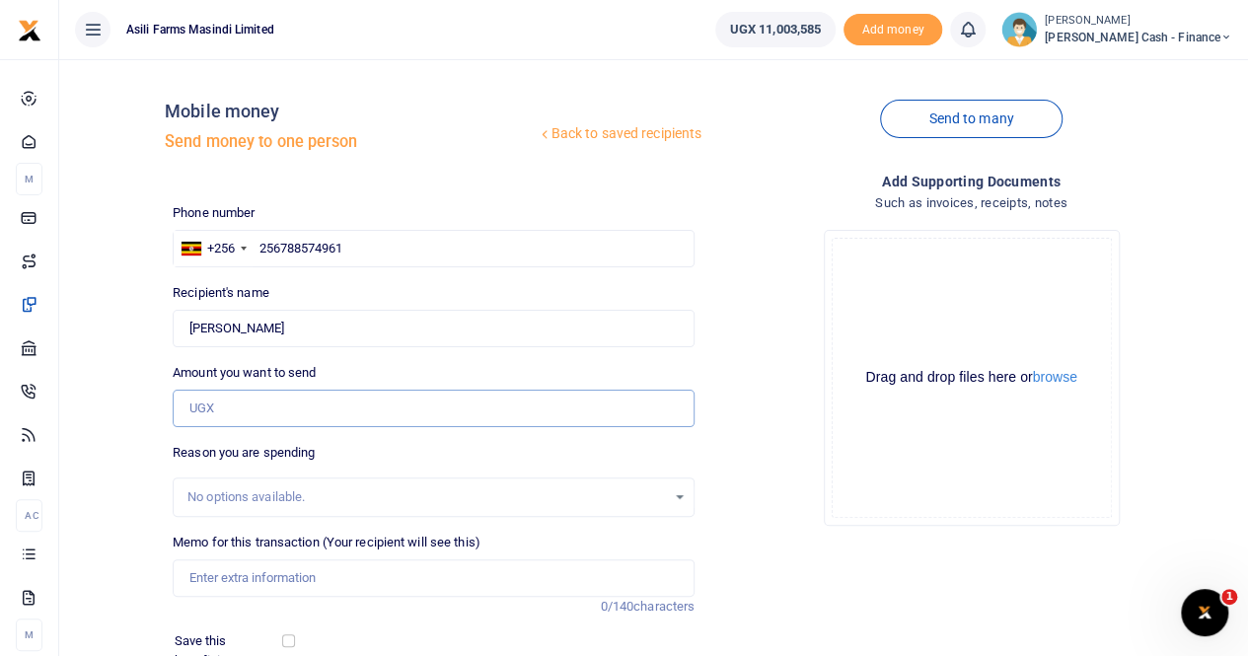
click at [221, 406] on input "Amount you want to send" at bounding box center [434, 408] width 522 height 37
type input "900,000"
click at [235, 574] on input "Memo for this transaction (Your recipient will see this)" at bounding box center [434, 577] width 522 height 37
type input "t"
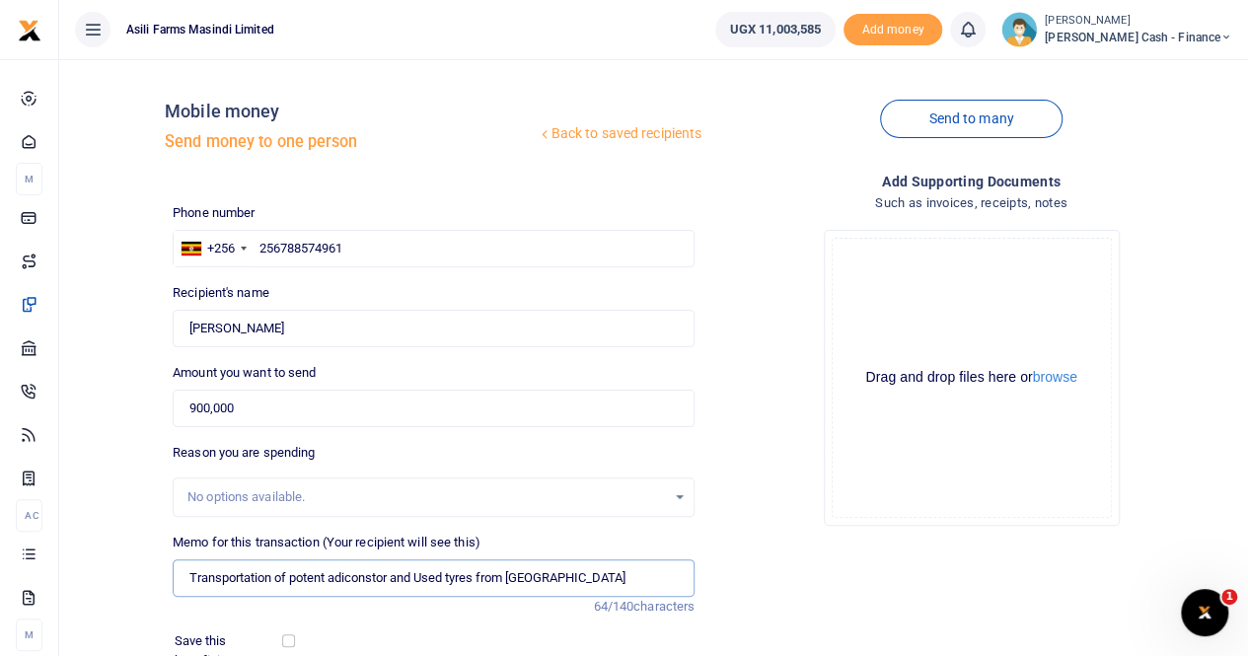
click at [328, 581] on input "Transportation of potent adiconstor and Used tyres from Kigumba" at bounding box center [434, 577] width 522 height 37
click at [352, 578] on input "Transportation of potent fron bukora adiconstor and Used tyres from Kigumba" at bounding box center [434, 577] width 522 height 37
drag, startPoint x: 444, startPoint y: 579, endPoint x: 420, endPoint y: 578, distance: 23.7
click at [420, 578] on input "Transportation of potent from bukora adiconstor and Used tyres from Kigumba" at bounding box center [434, 577] width 522 height 37
click at [432, 582] on input "Transportation of potent from bukora adiconstor and Used tyres from Kigumba" at bounding box center [434, 577] width 522 height 37
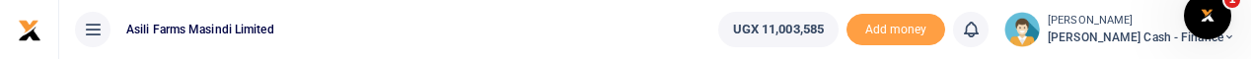
type input "Transportation of potent from bukora adiconstor and Used tyres from Kigumba"
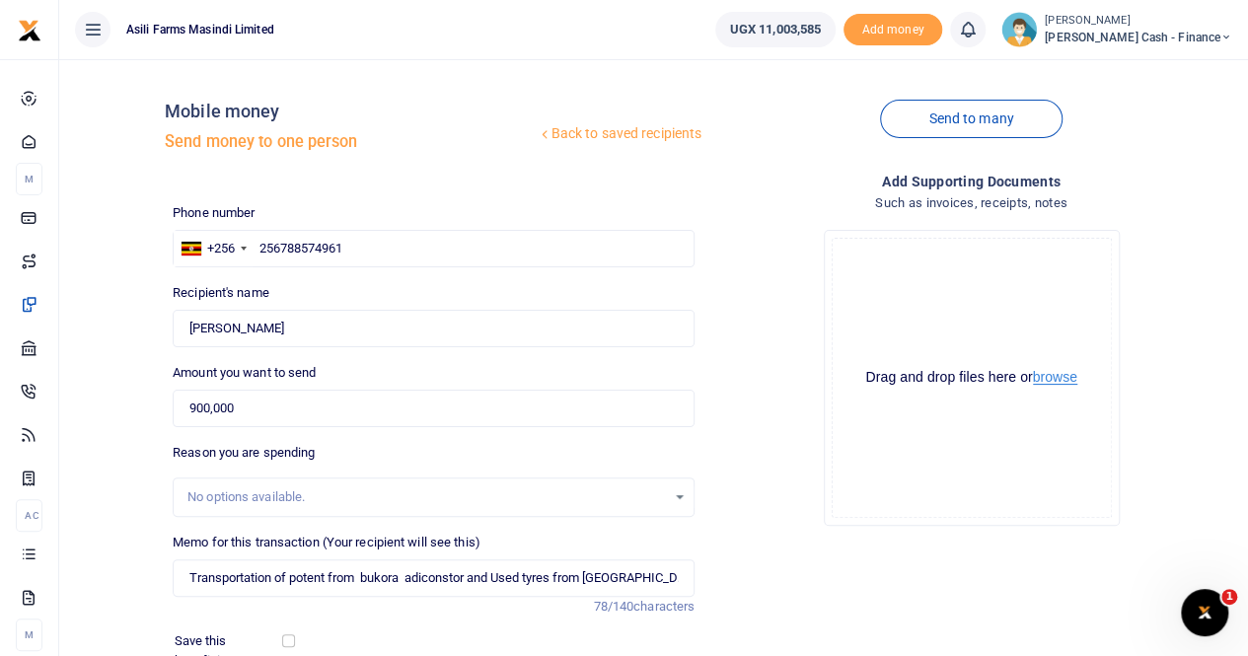
click at [1049, 384] on button "browse" at bounding box center [1055, 377] width 44 height 15
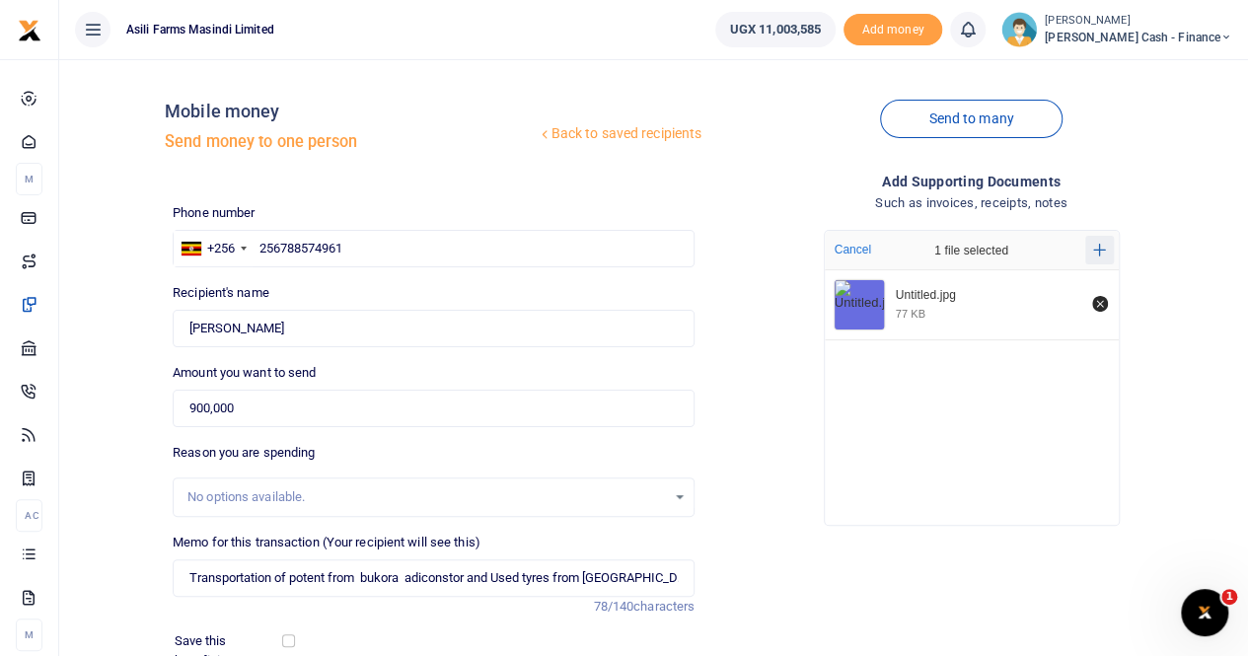
click at [1099, 250] on icon "Add more files" at bounding box center [1099, 250] width 13 height 13
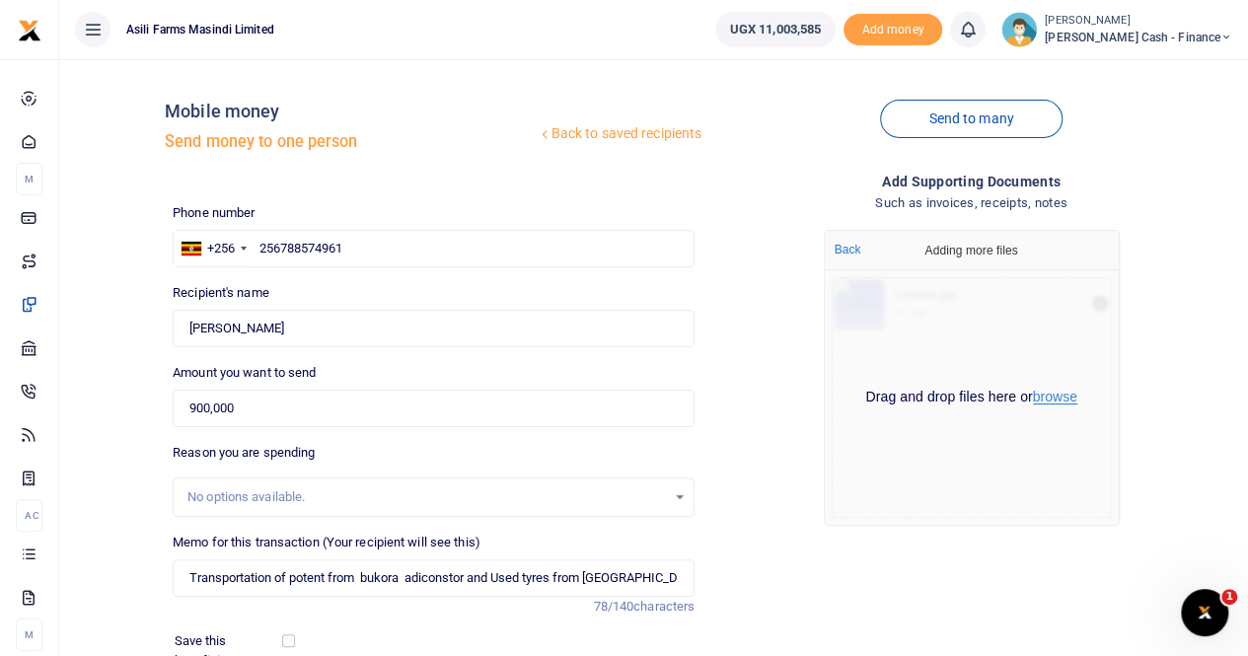
click at [1051, 401] on button "browse" at bounding box center [1055, 397] width 44 height 15
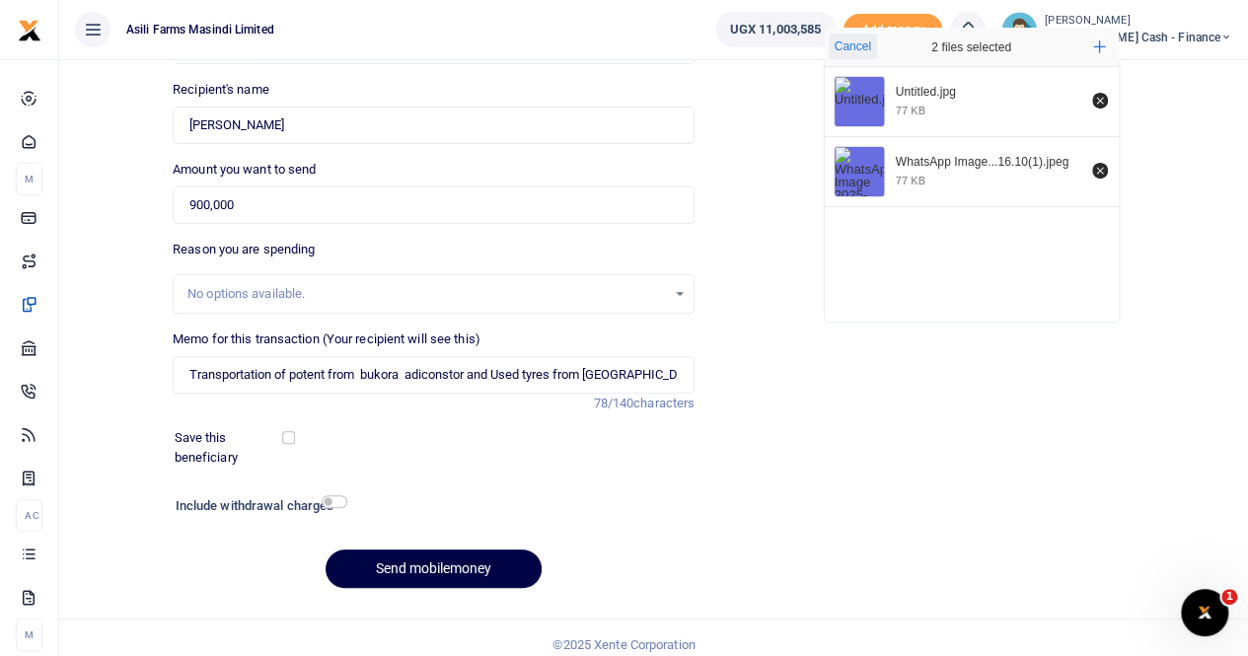
scroll to position [215, 0]
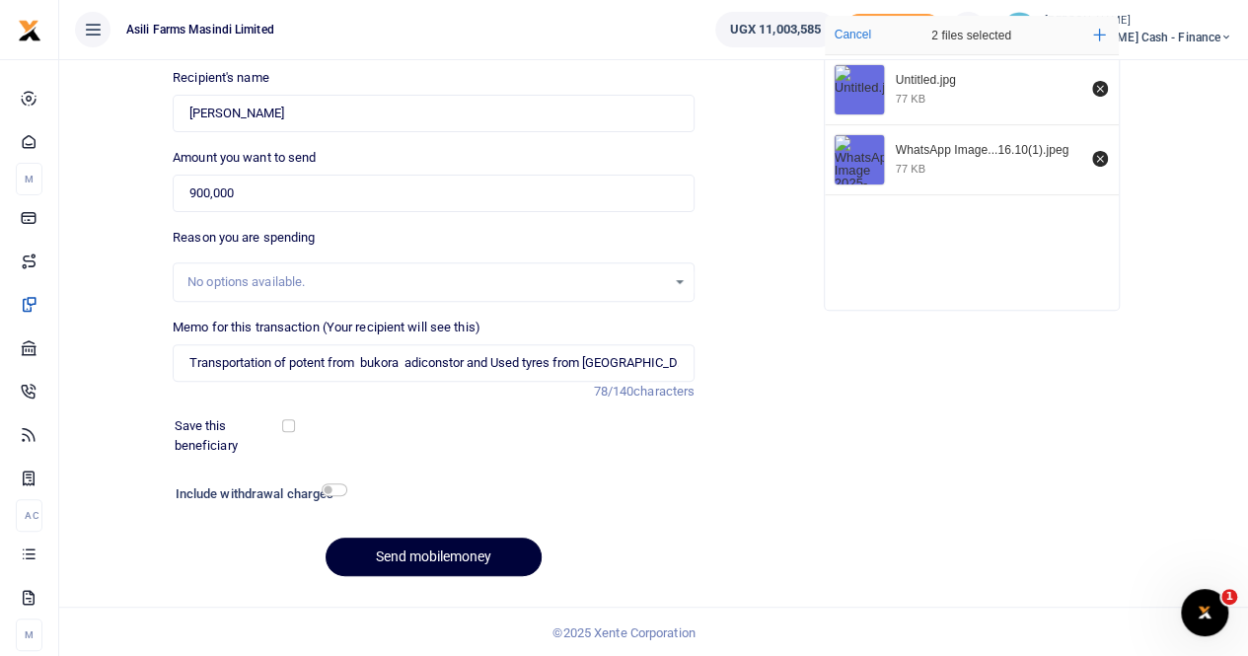
click at [406, 561] on button "Send mobilemoney" at bounding box center [433, 557] width 216 height 38
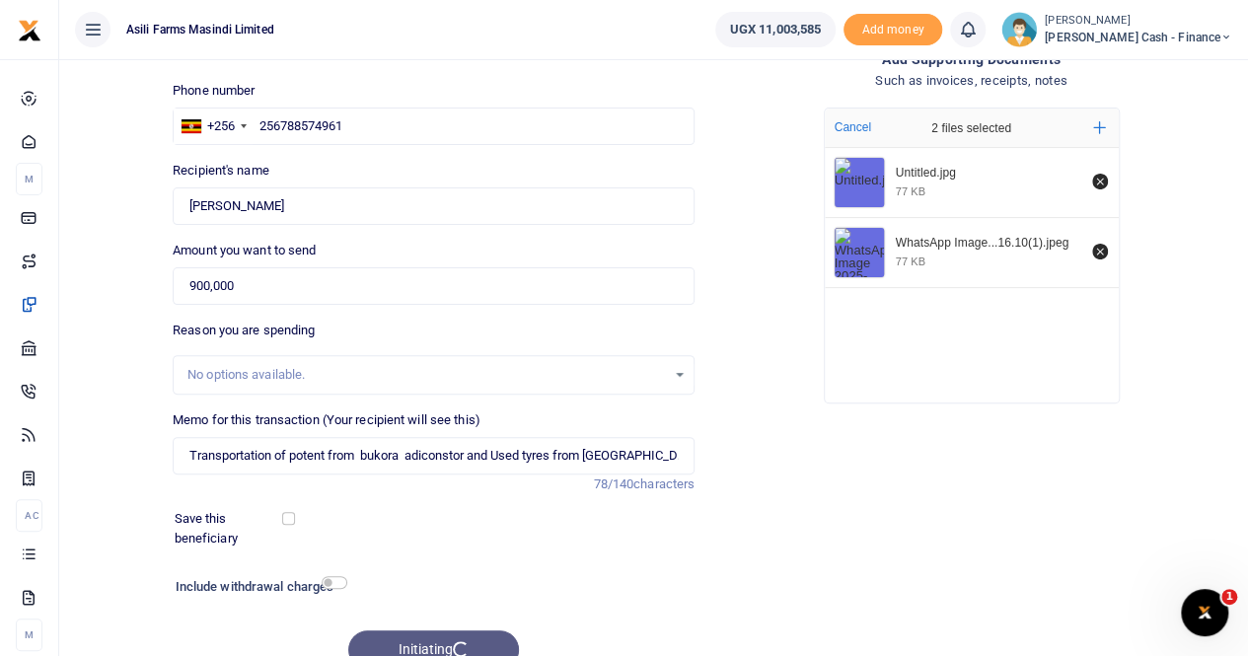
scroll to position [0, 0]
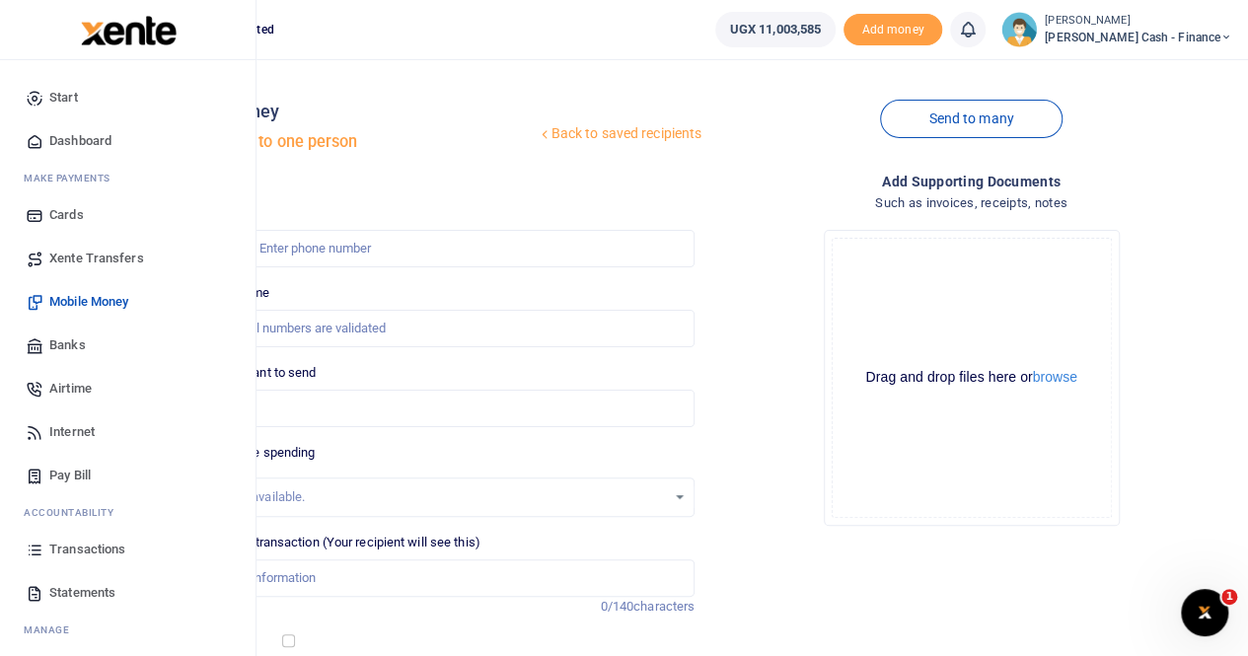
click at [83, 546] on span "Transactions" at bounding box center [87, 550] width 76 height 20
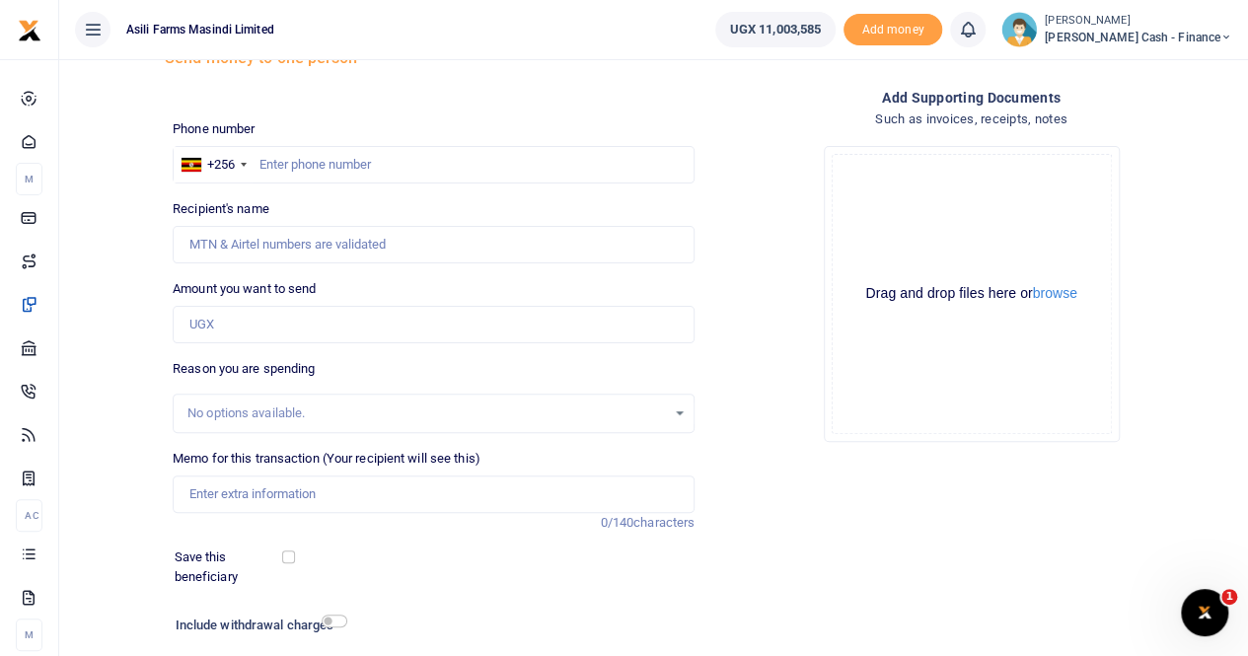
scroll to position [215, 0]
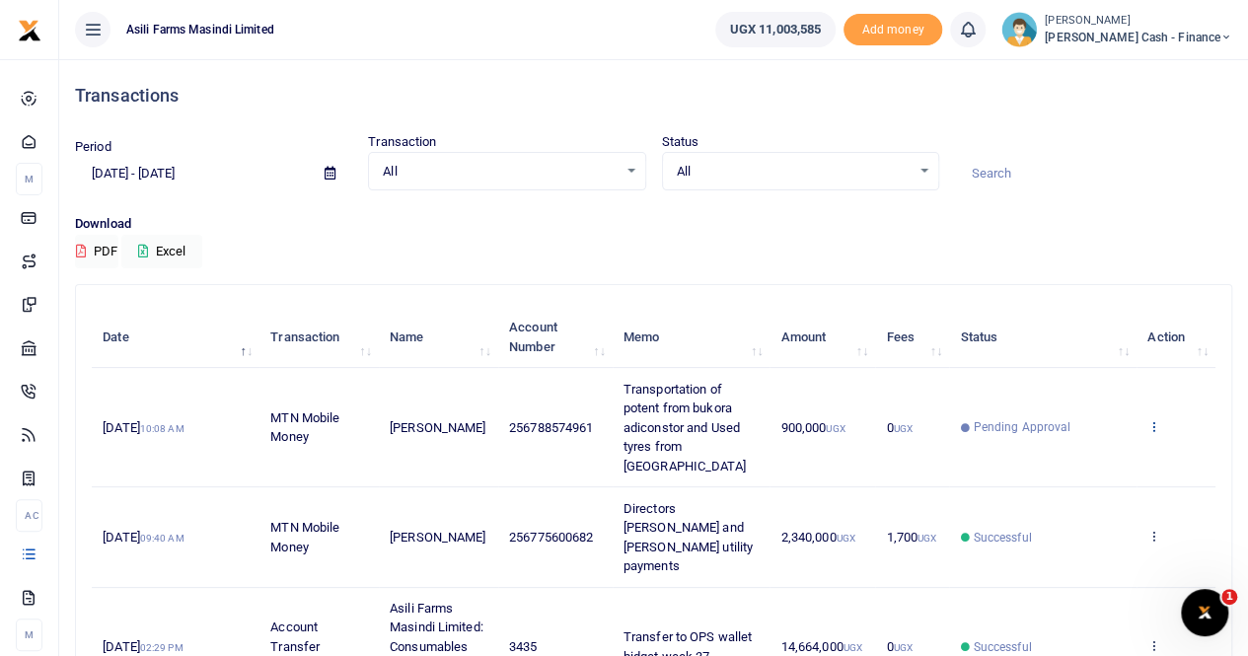
click at [1150, 419] on icon at bounding box center [1153, 426] width 13 height 14
click at [1097, 443] on link "View details" at bounding box center [1082, 450] width 156 height 28
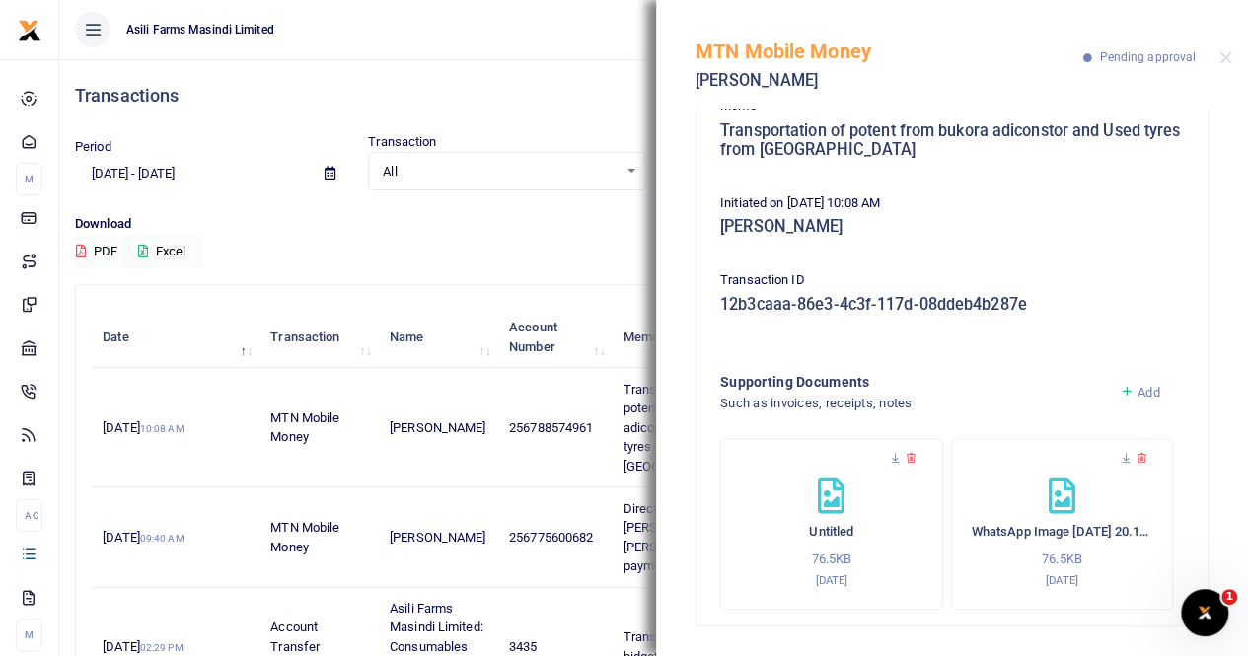
scroll to position [395, 0]
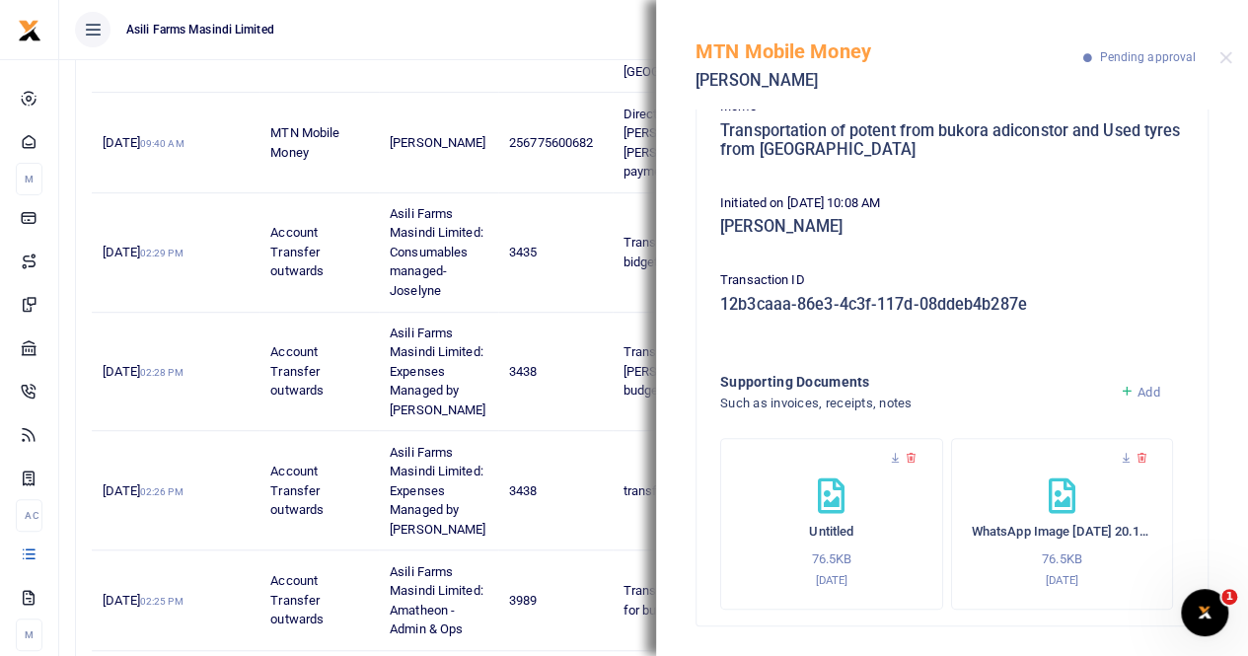
click at [1119, 393] on icon at bounding box center [1126, 392] width 15 height 18
click at [1137, 389] on span "Add" at bounding box center [1148, 392] width 22 height 15
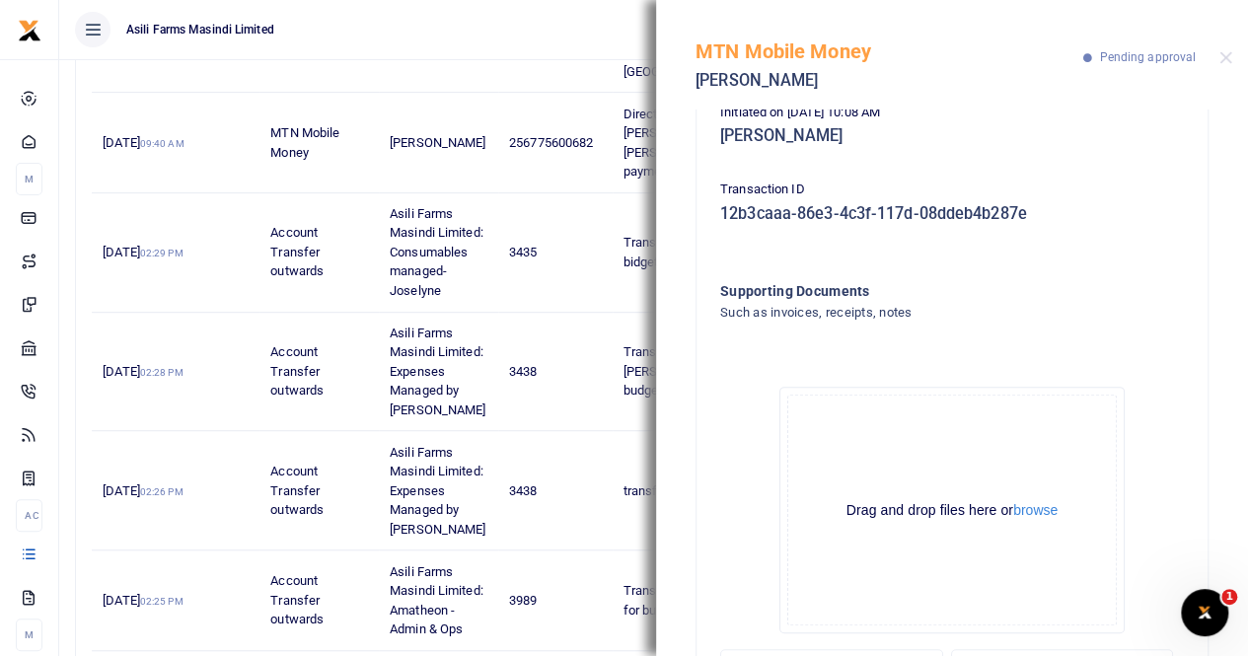
scroll to position [497, 0]
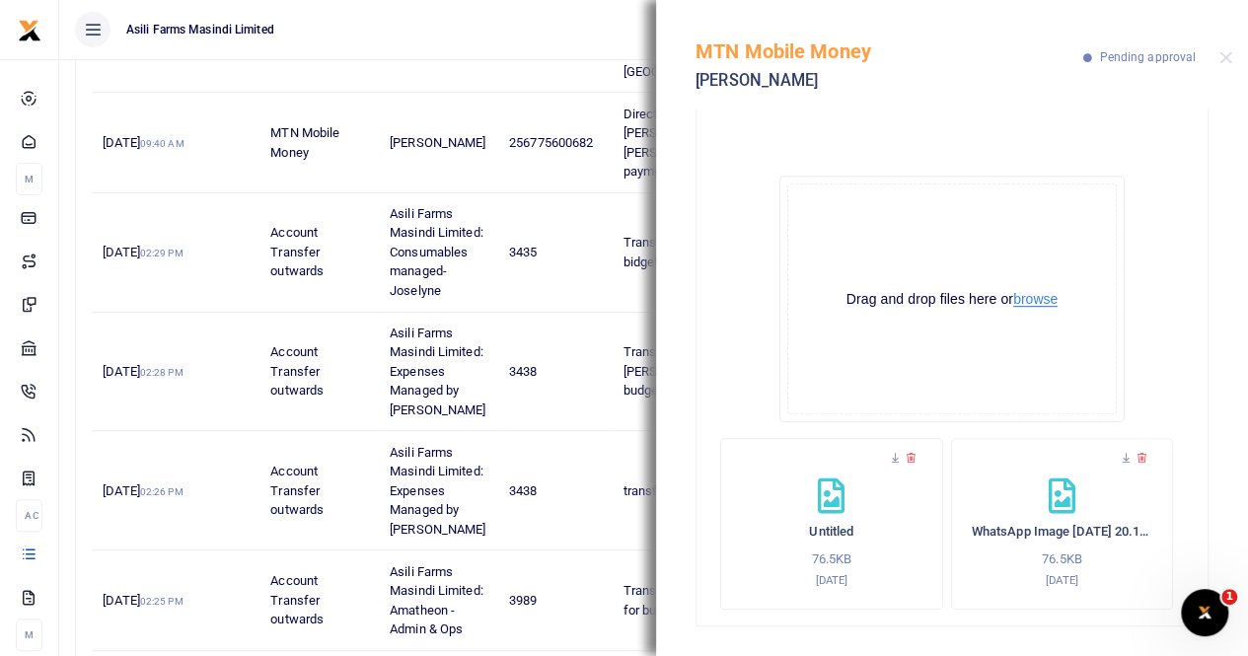
click at [1022, 299] on button "browse" at bounding box center [1035, 299] width 44 height 15
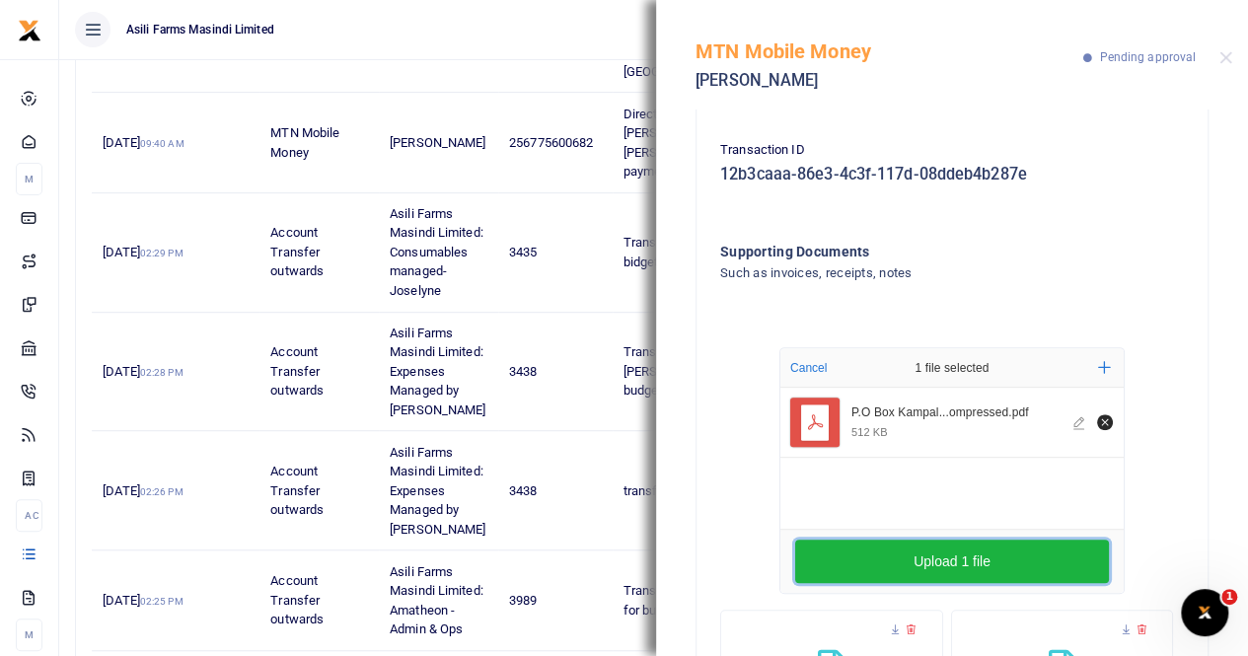
scroll to position [398, 0]
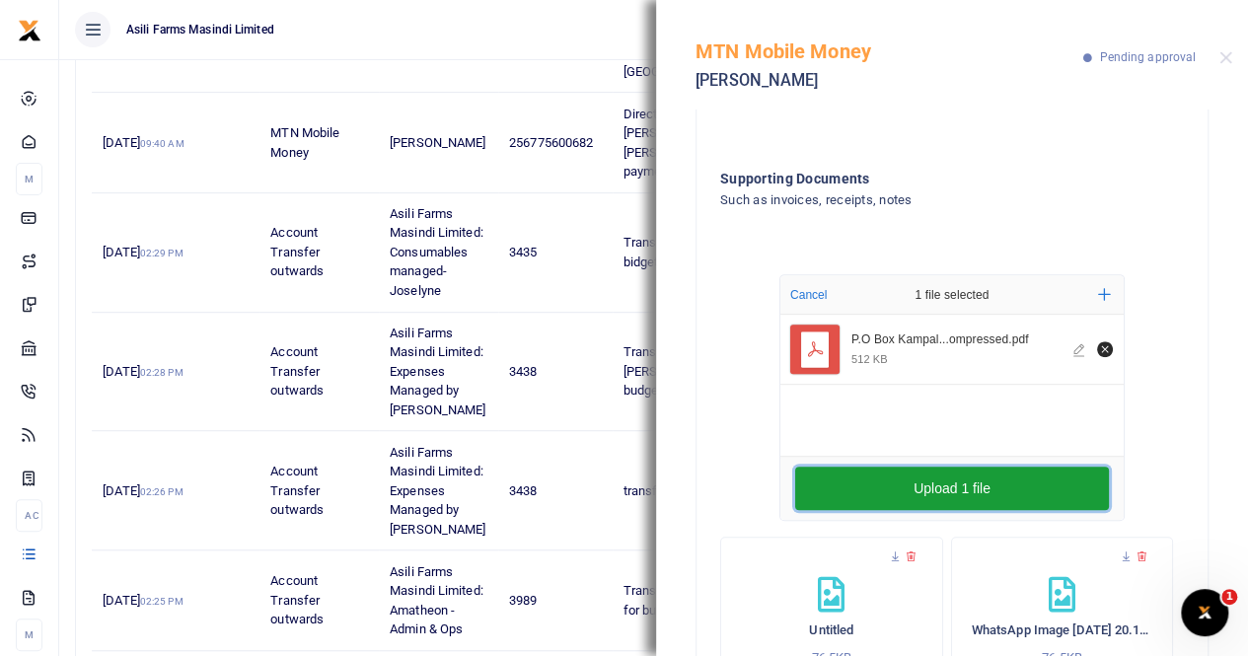
click at [996, 476] on button "Upload 1 file" at bounding box center [952, 488] width 314 height 43
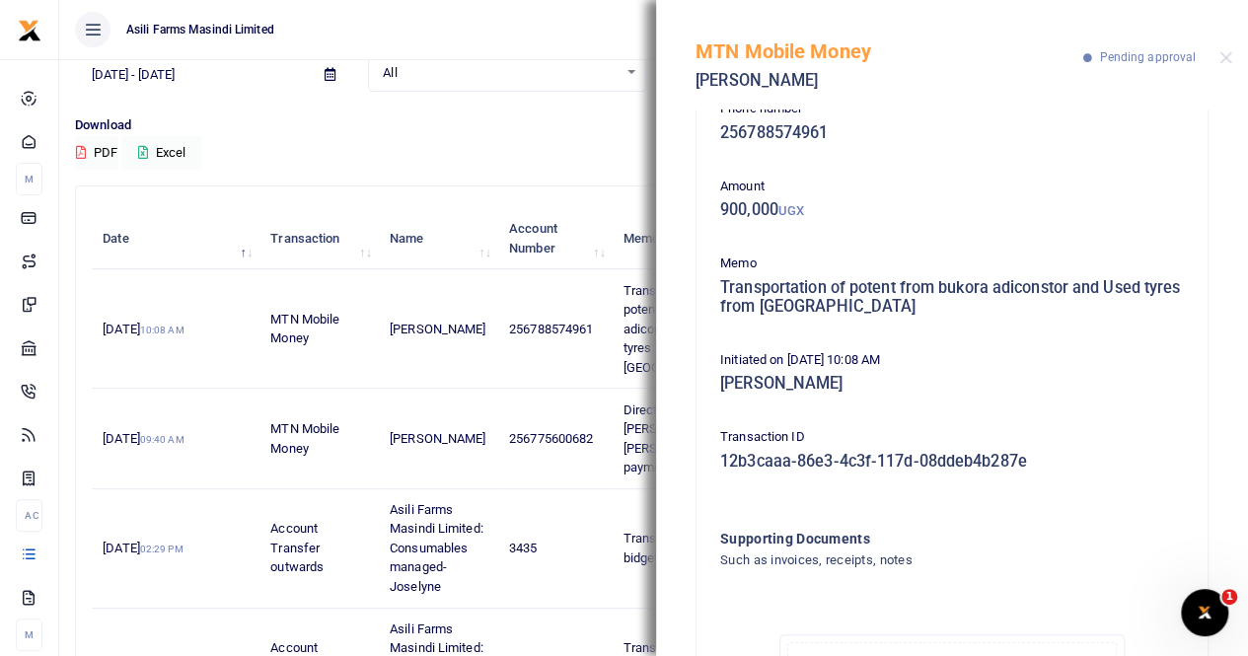
scroll to position [0, 0]
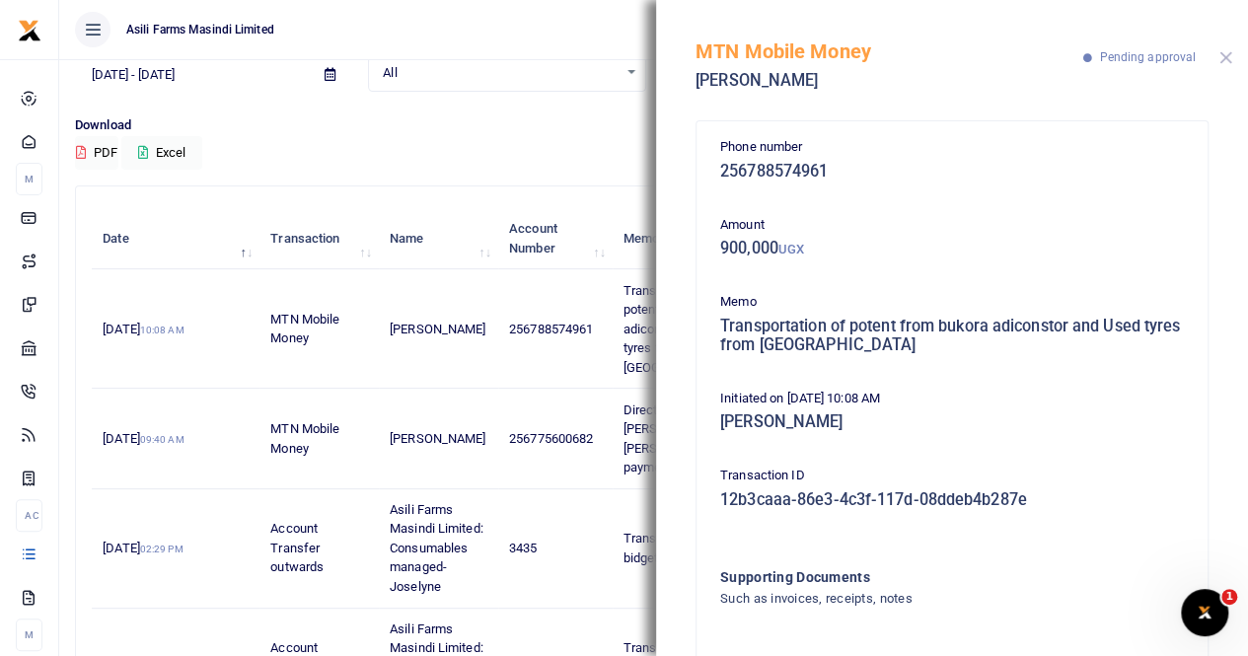
click at [1224, 54] on button "Close" at bounding box center [1225, 57] width 13 height 13
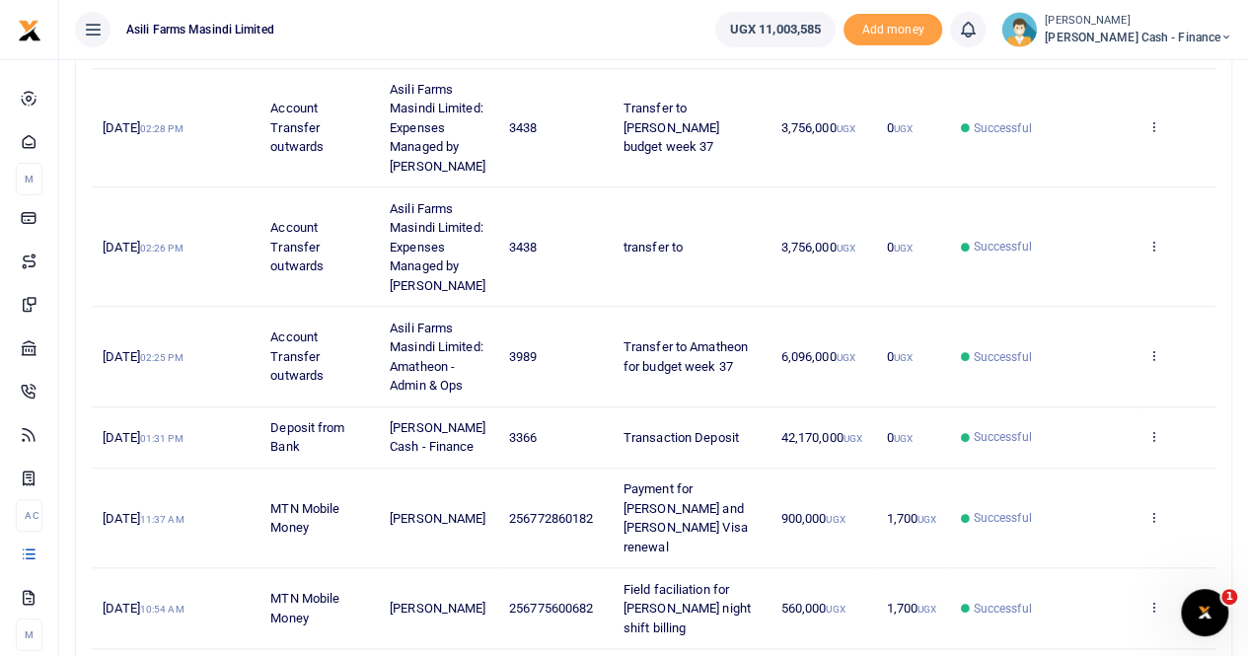
scroll to position [690, 0]
